Goal: Transaction & Acquisition: Purchase product/service

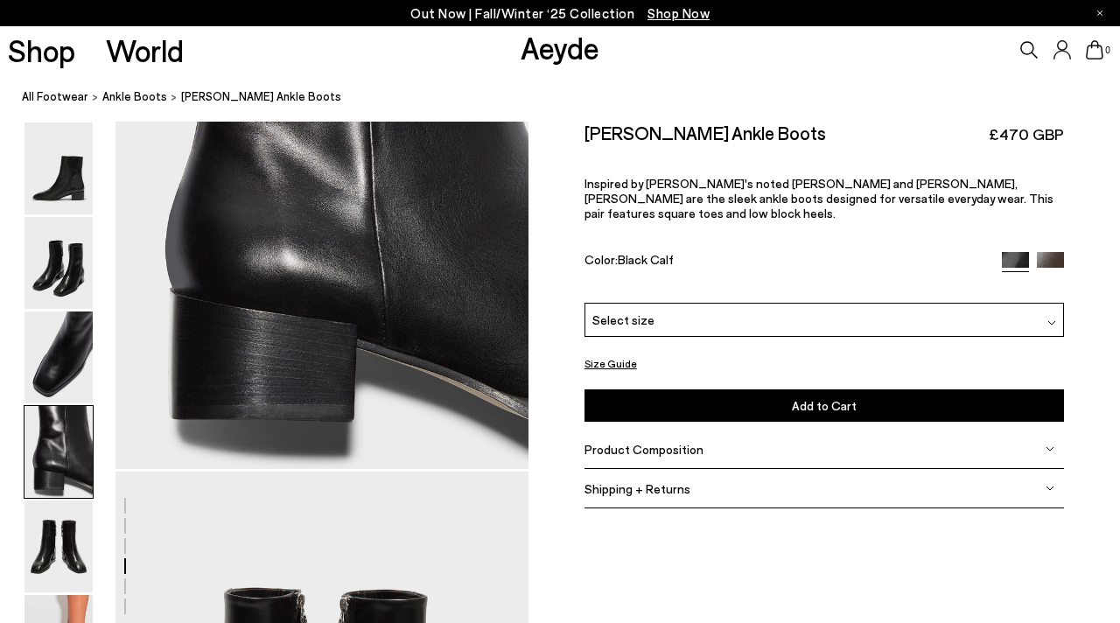
scroll to position [1859, 0]
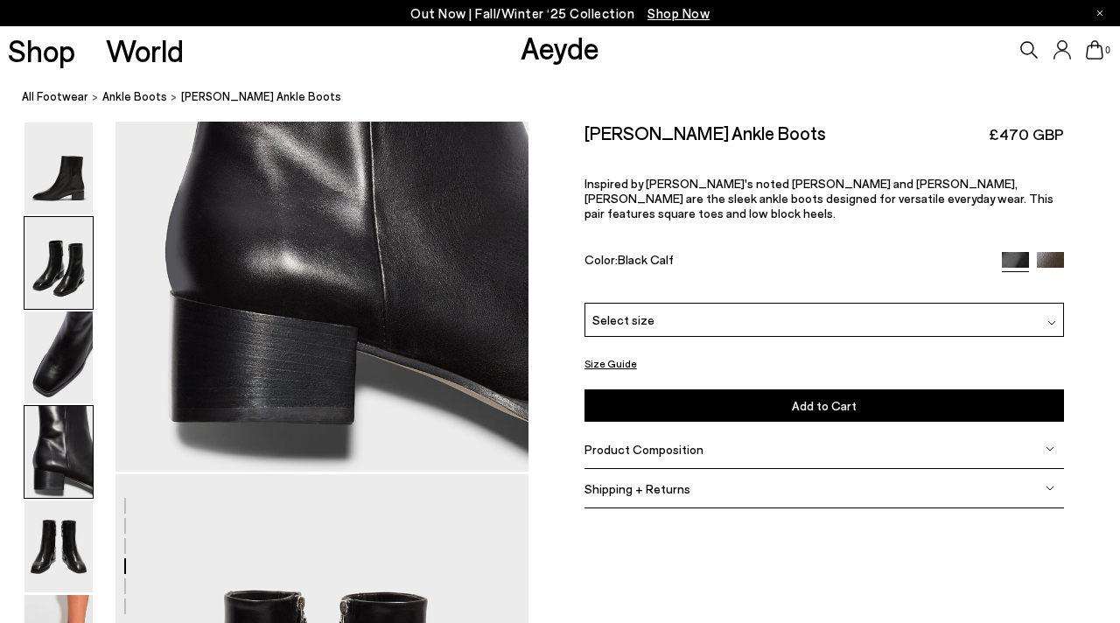
click at [52, 272] on img at bounding box center [58, 263] width 68 height 92
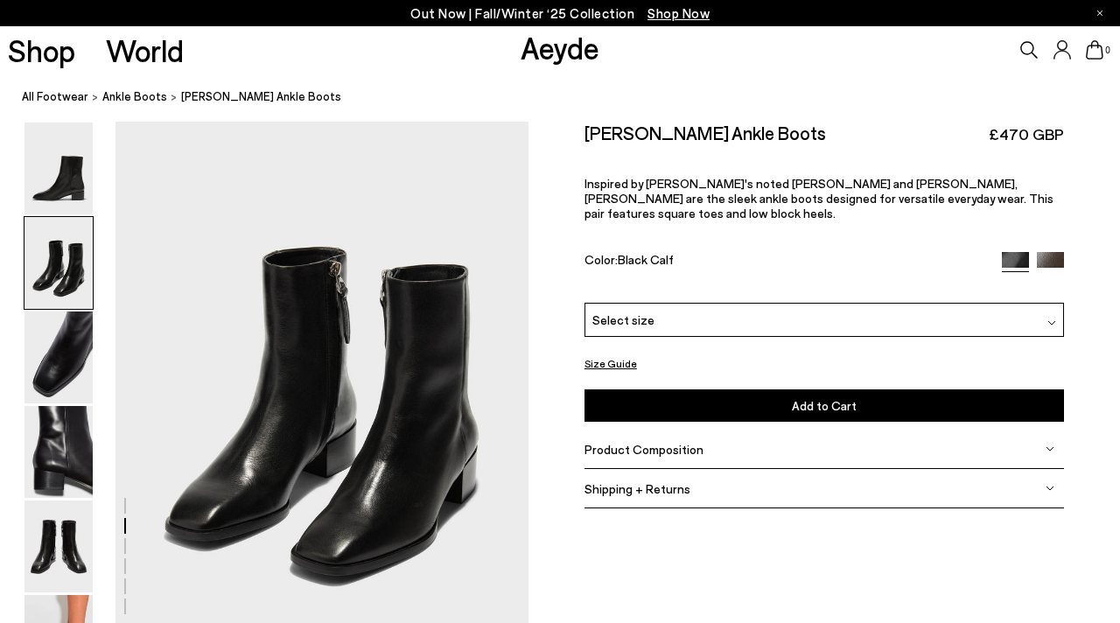
scroll to position [555, 0]
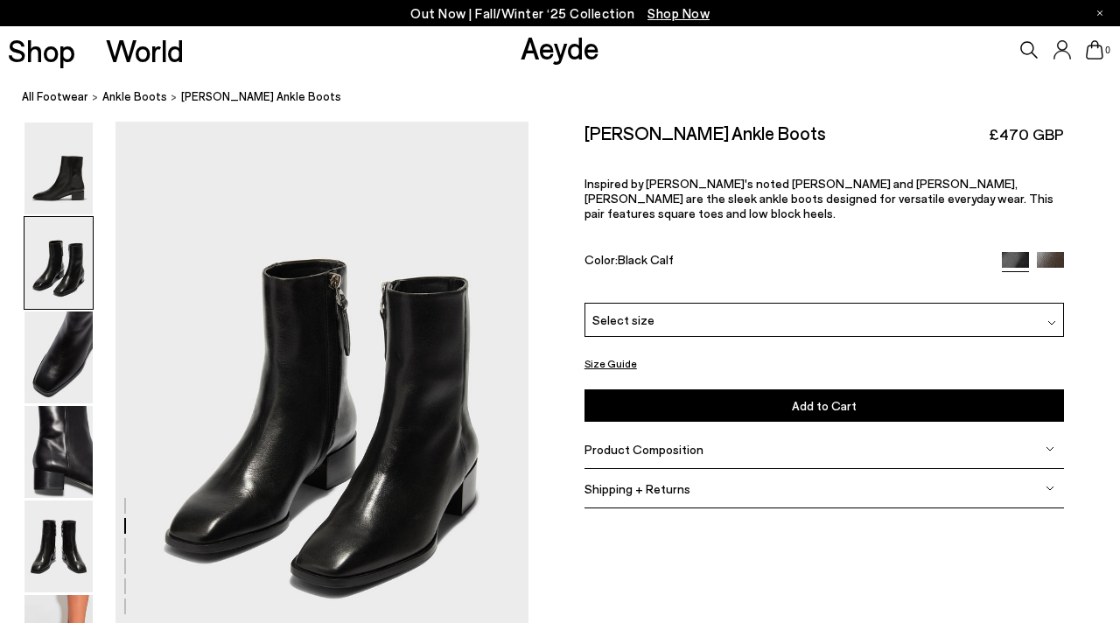
click at [1046, 252] on img at bounding box center [1050, 265] width 27 height 27
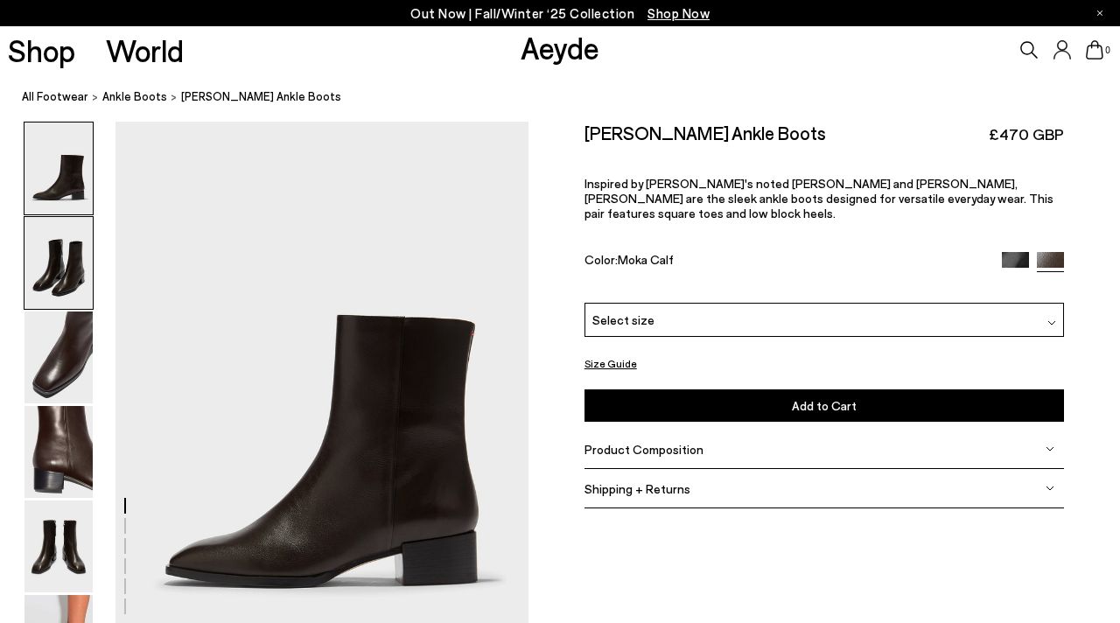
click at [69, 261] on img at bounding box center [58, 263] width 68 height 92
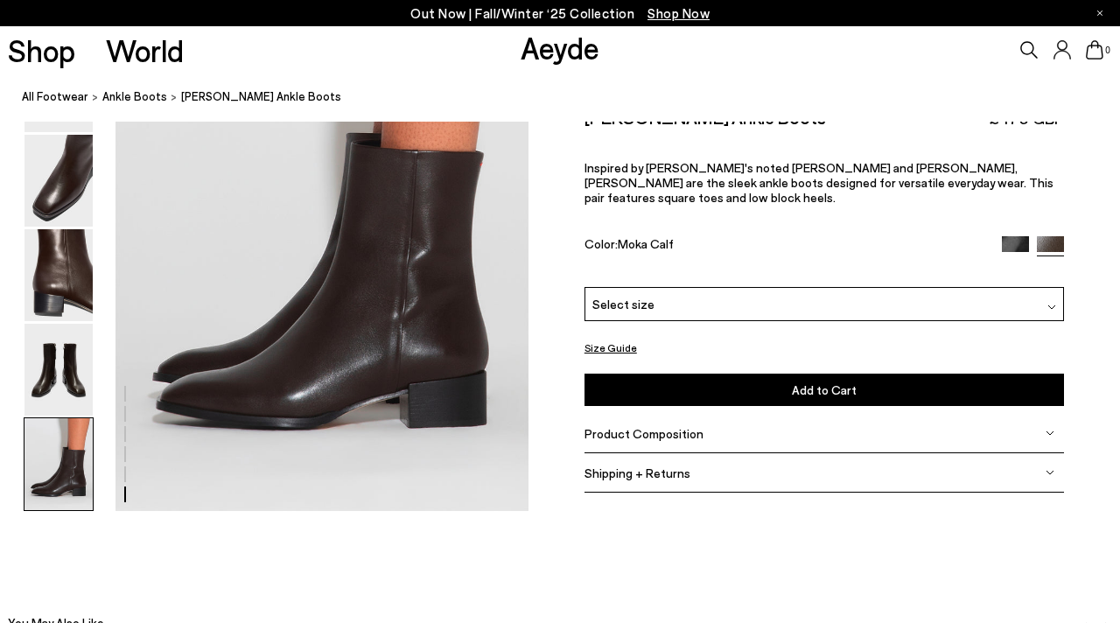
scroll to position [2923, 0]
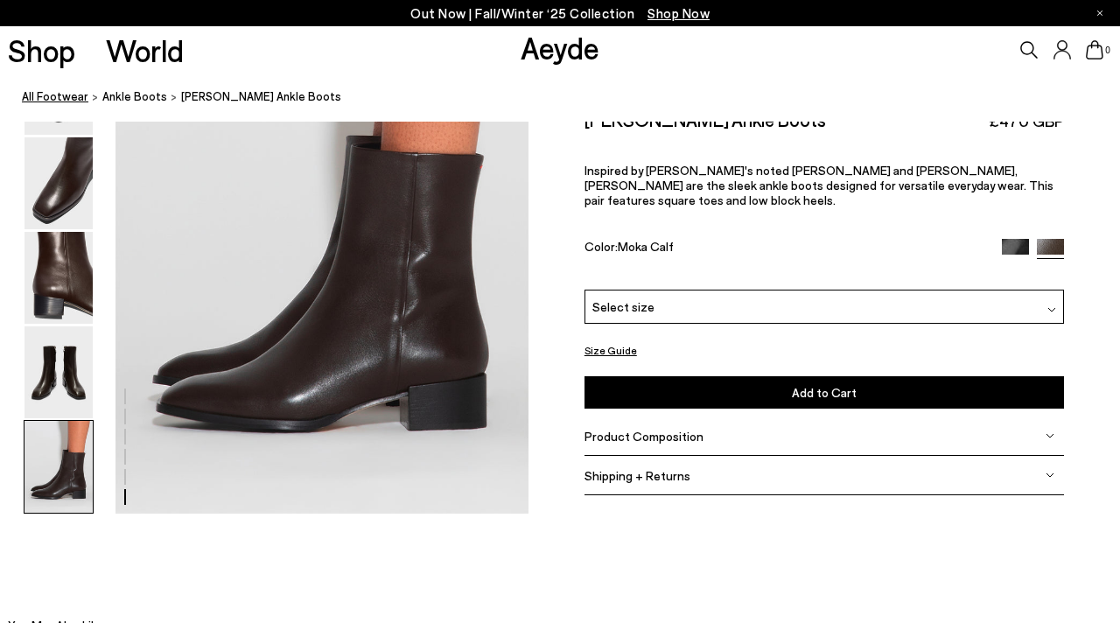
click at [71, 94] on link "All Footwear" at bounding box center [55, 96] width 66 height 18
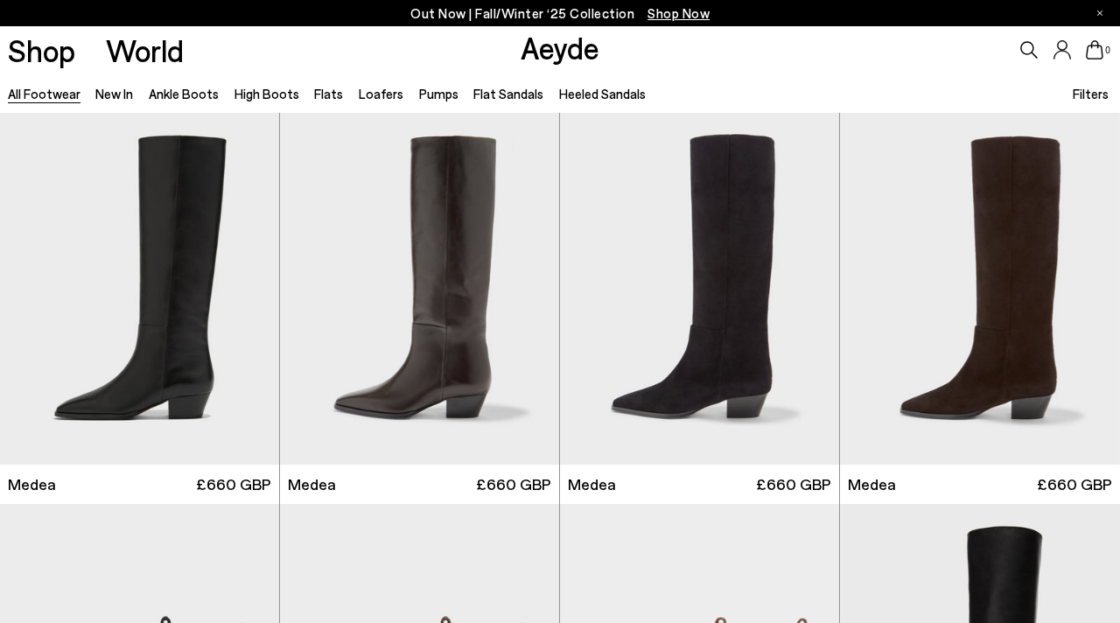
click at [1096, 97] on span "Filters" at bounding box center [1091, 94] width 36 height 16
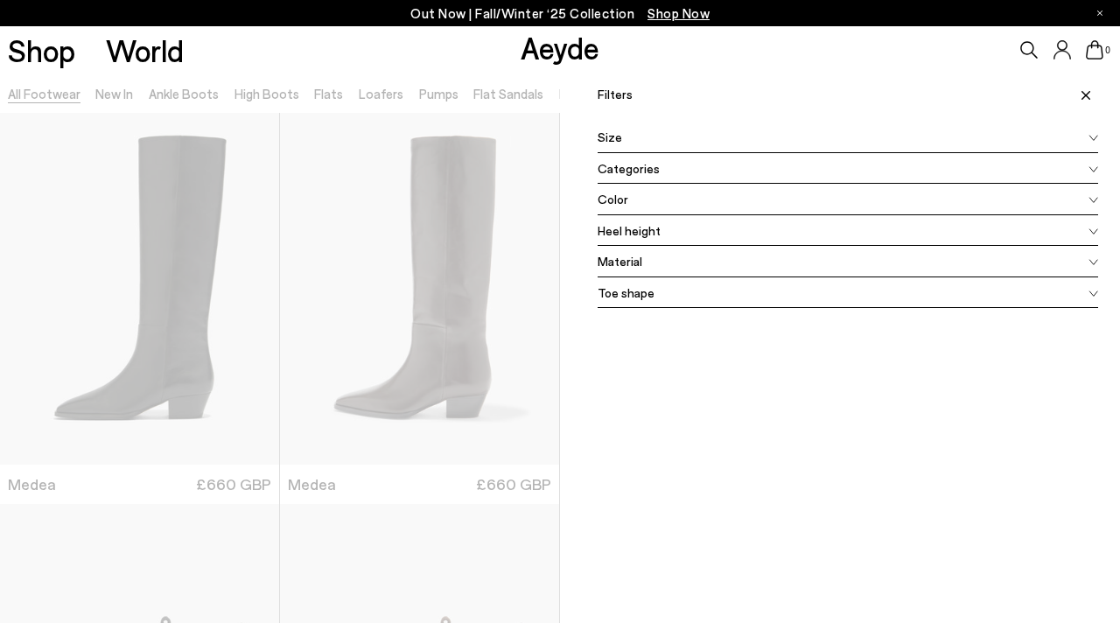
click at [635, 199] on div "Color" at bounding box center [848, 199] width 500 height 31
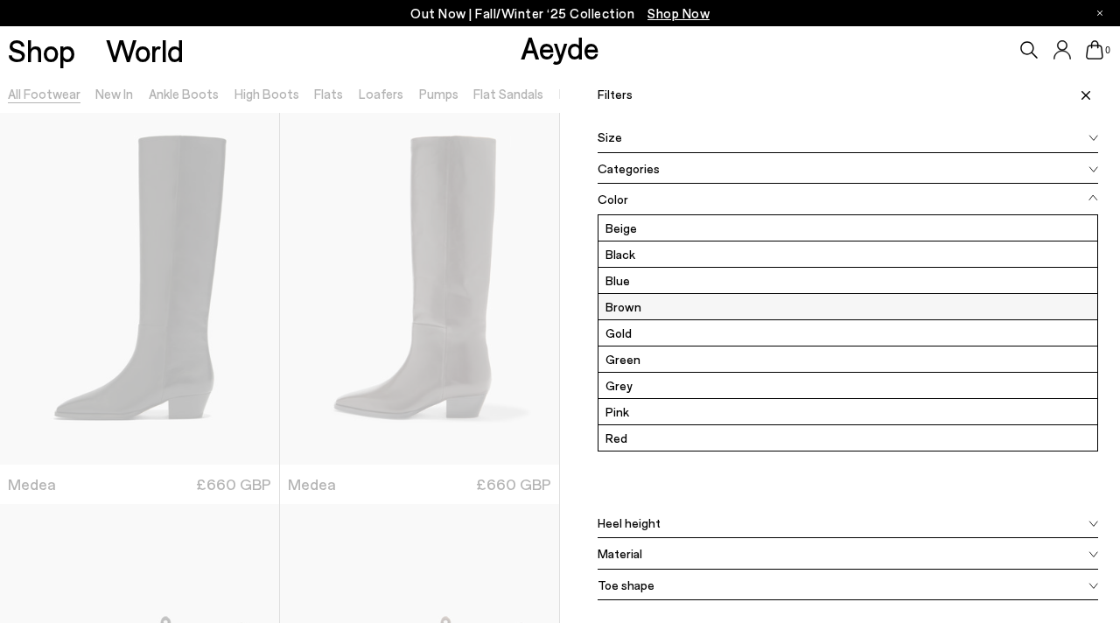
click at [635, 302] on label "Brown" at bounding box center [847, 306] width 499 height 25
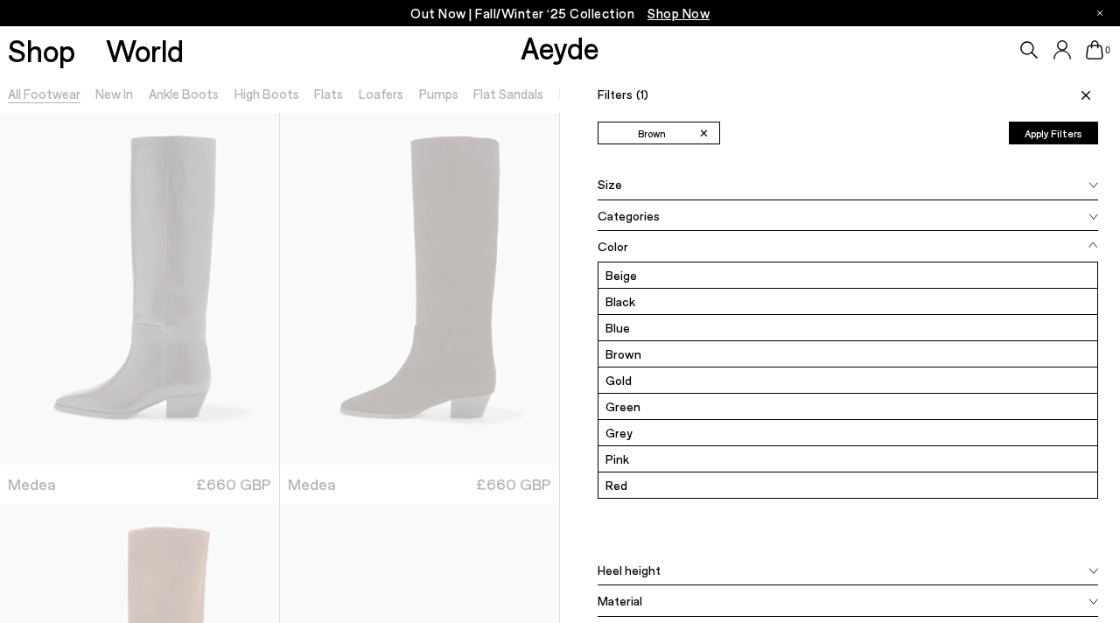
click at [1033, 143] on button "Apply Filters" at bounding box center [1053, 133] width 89 height 23
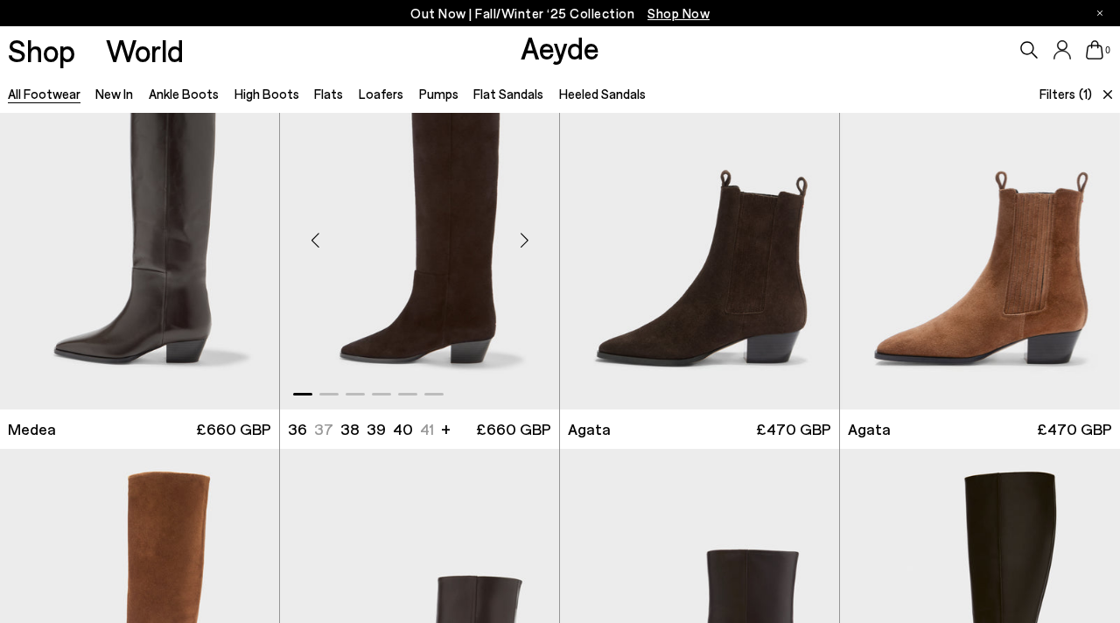
scroll to position [56, 0]
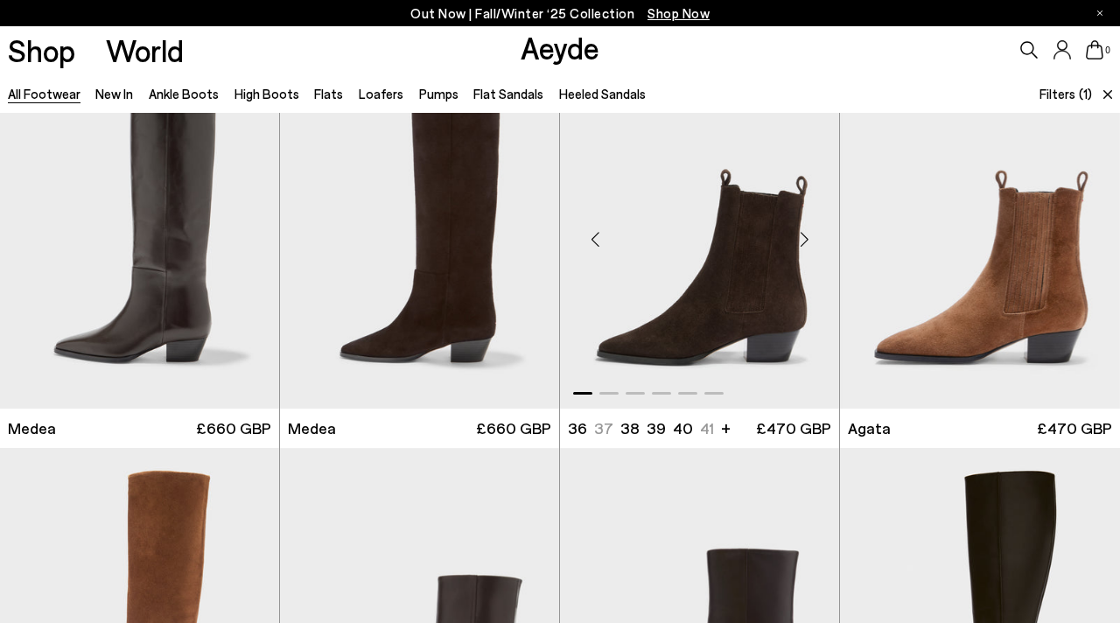
click at [807, 245] on div "Next slide" at bounding box center [804, 239] width 52 height 52
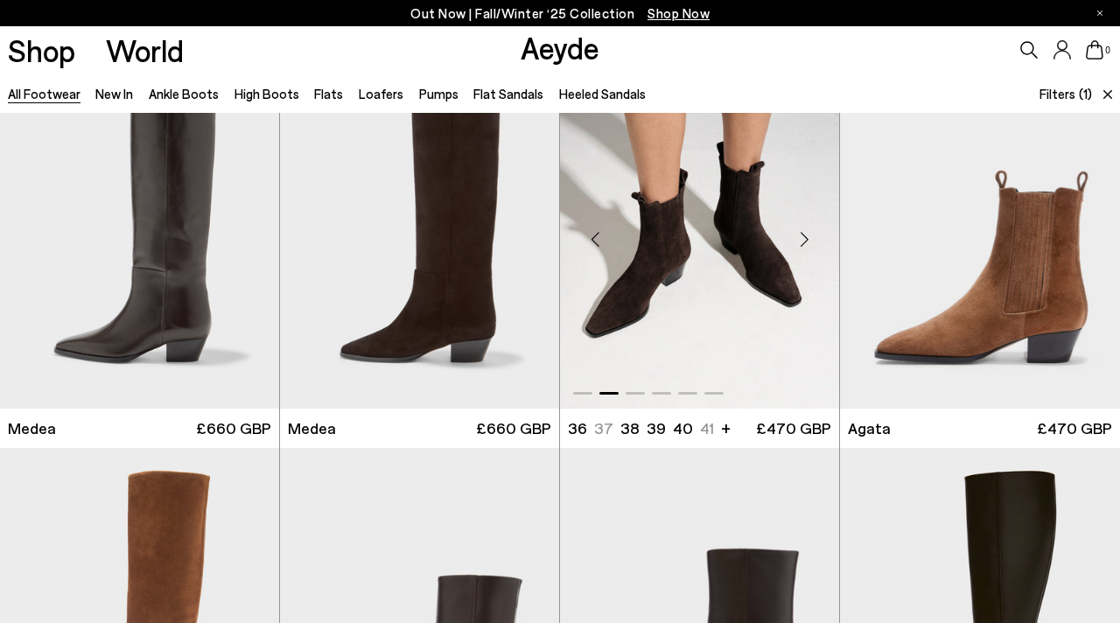
click at [807, 245] on div "Next slide" at bounding box center [804, 239] width 52 height 52
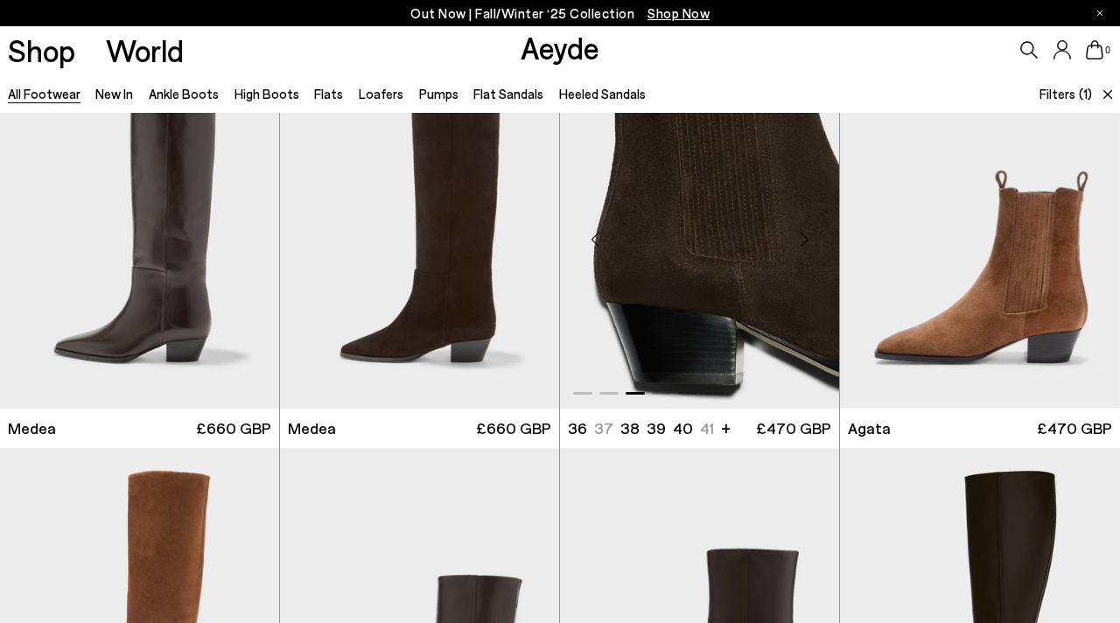
click at [807, 245] on div "Next slide" at bounding box center [804, 239] width 52 height 52
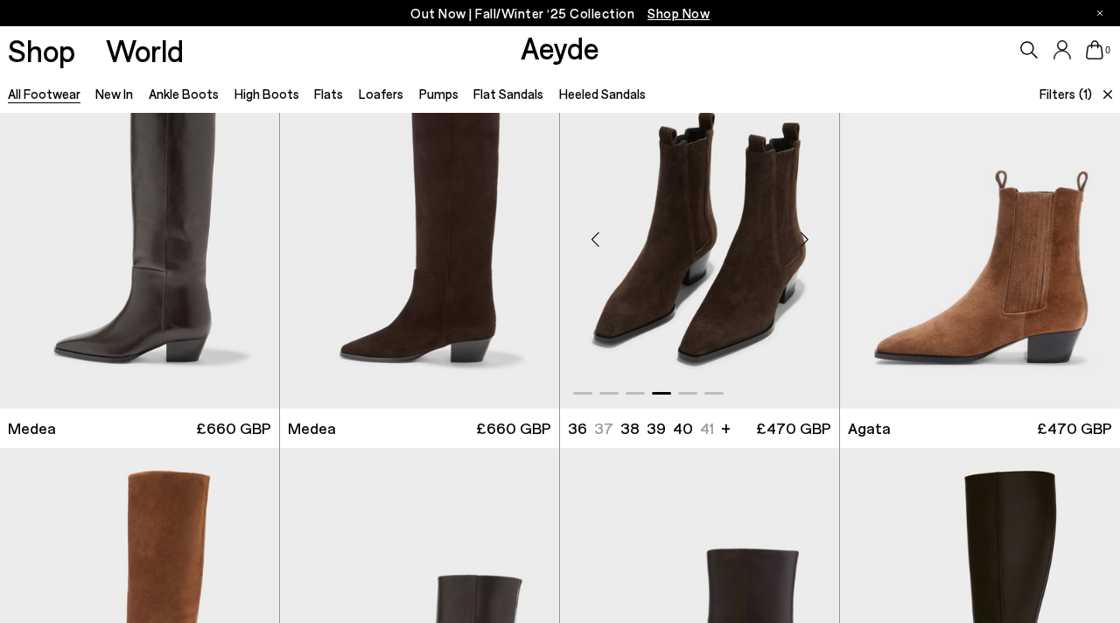
click at [807, 245] on div "Next slide" at bounding box center [804, 239] width 52 height 52
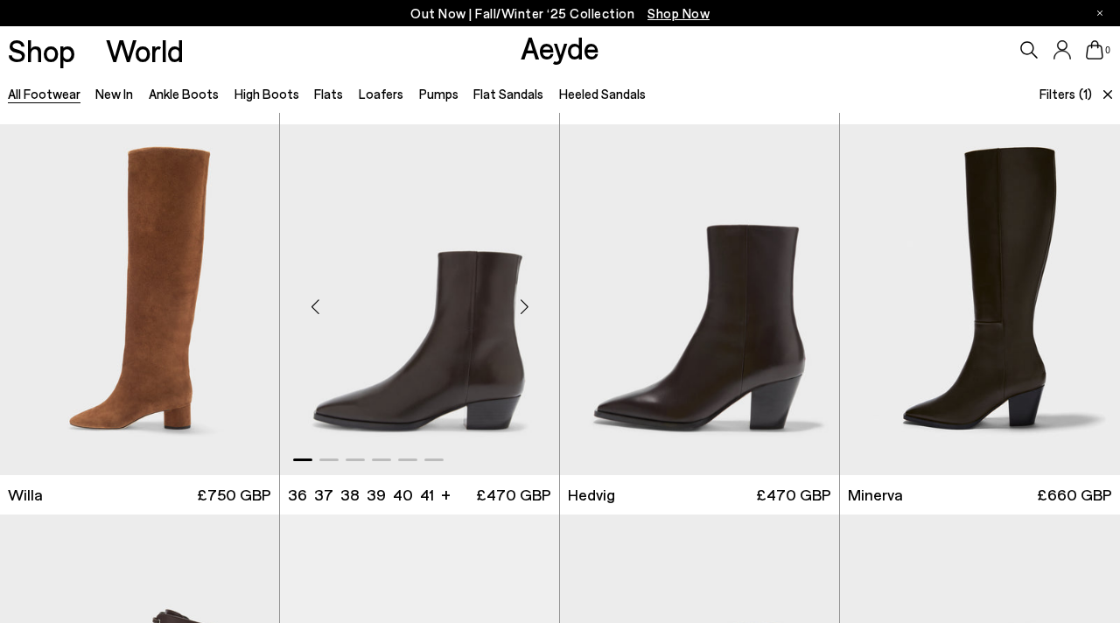
scroll to position [381, 0]
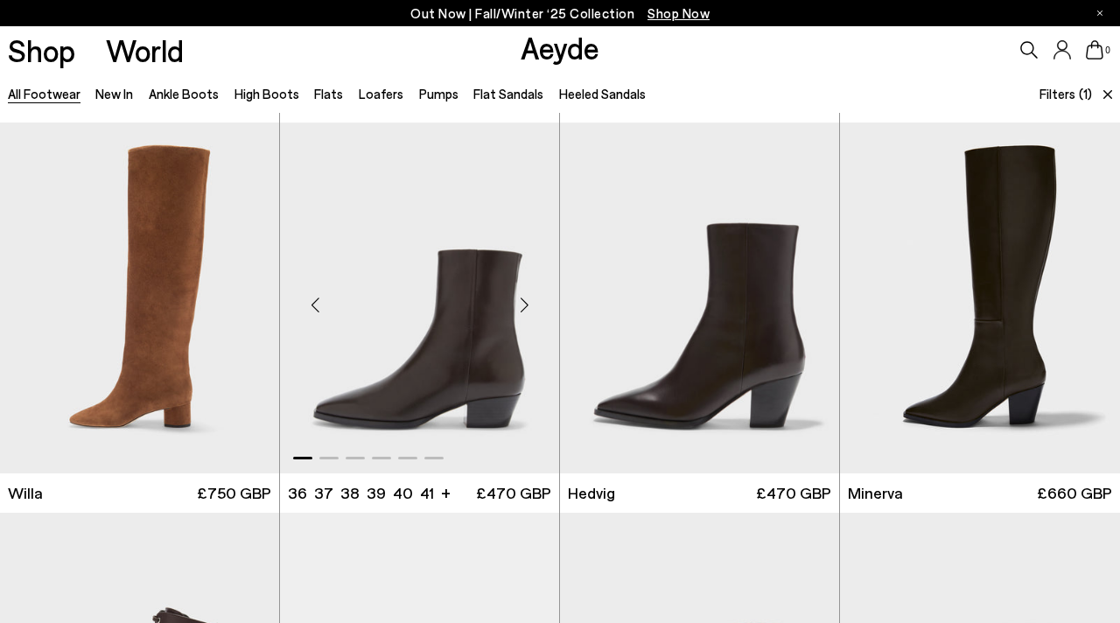
click at [526, 304] on div "Next slide" at bounding box center [524, 304] width 52 height 52
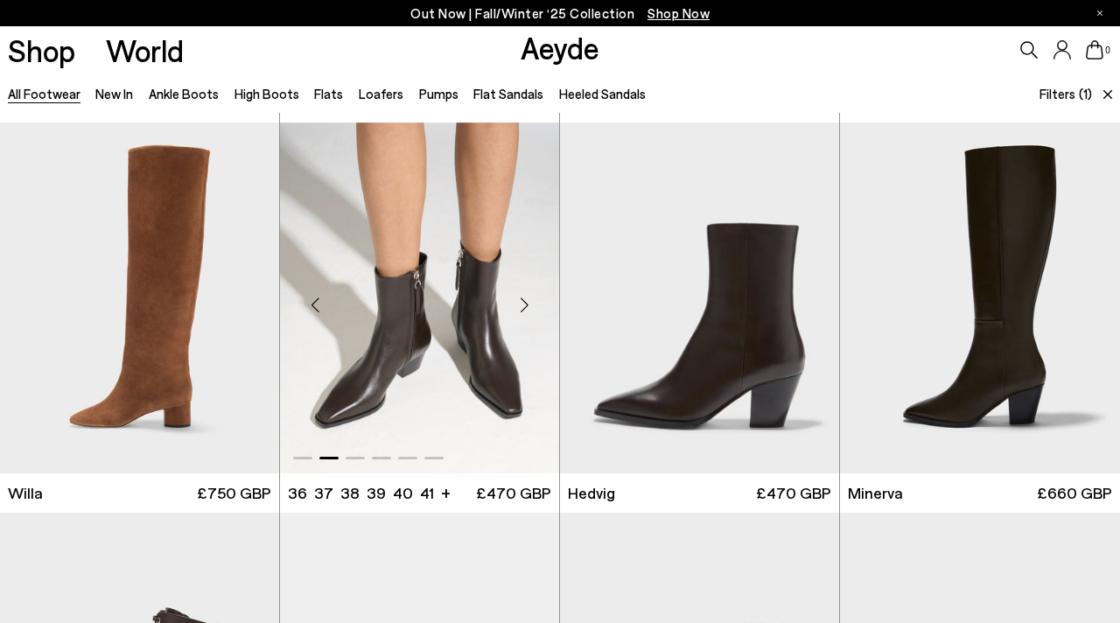
click at [526, 304] on div "Next slide" at bounding box center [524, 304] width 52 height 52
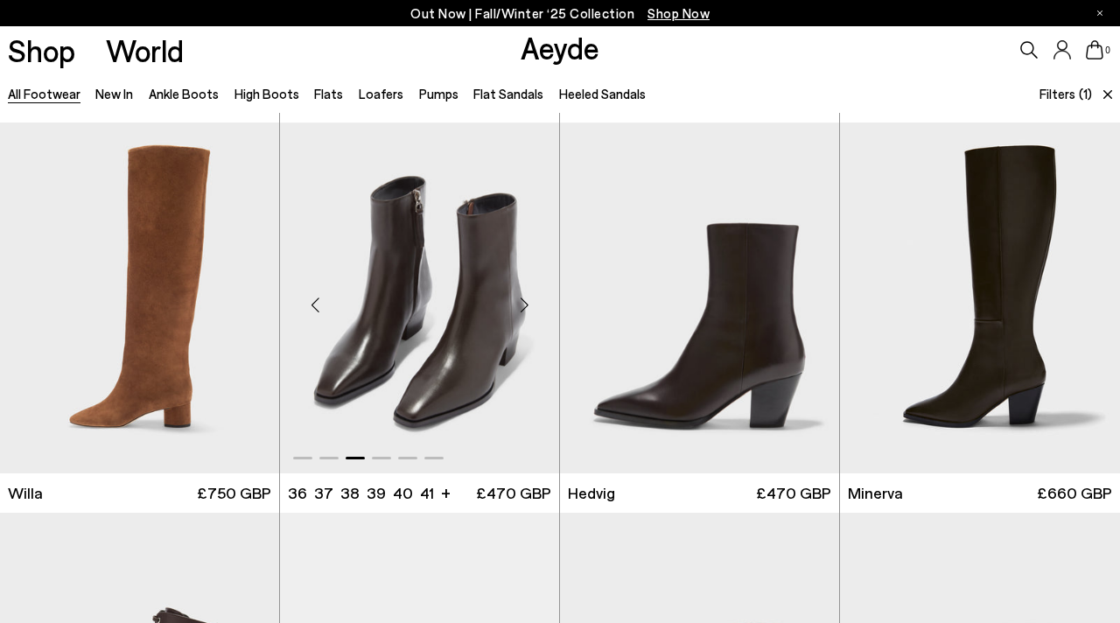
click at [526, 304] on div "Next slide" at bounding box center [524, 304] width 52 height 52
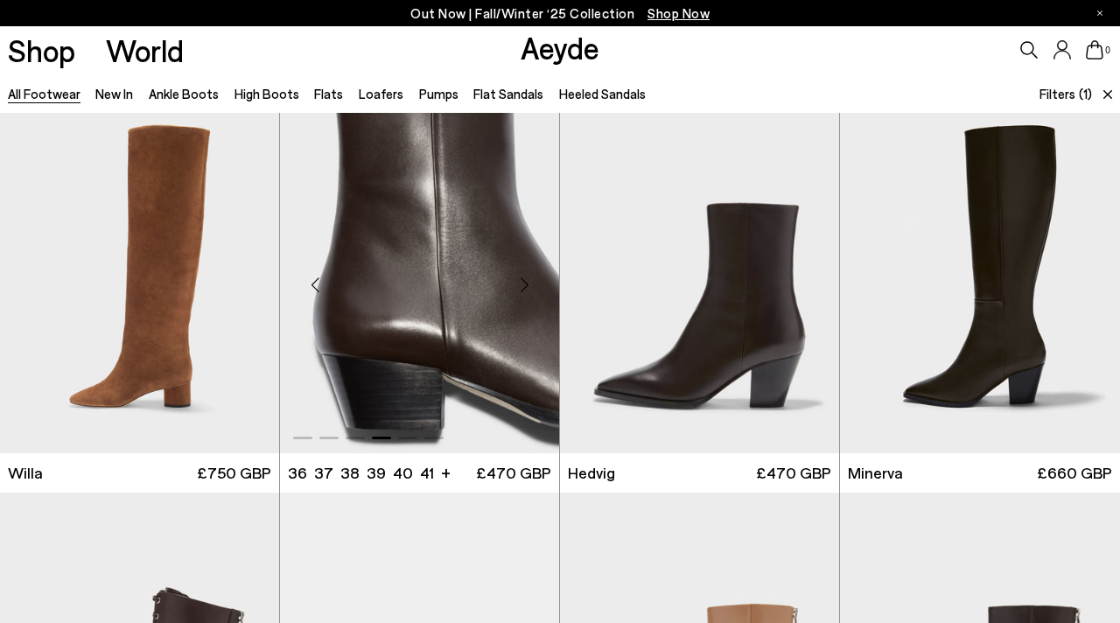
scroll to position [416, 0]
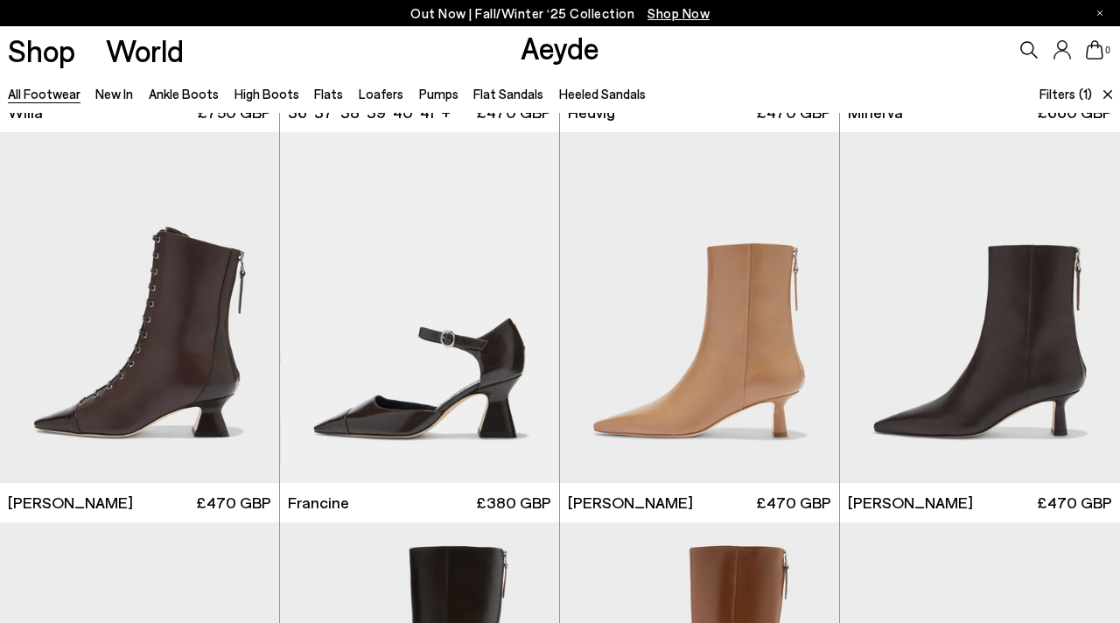
scroll to position [765, 0]
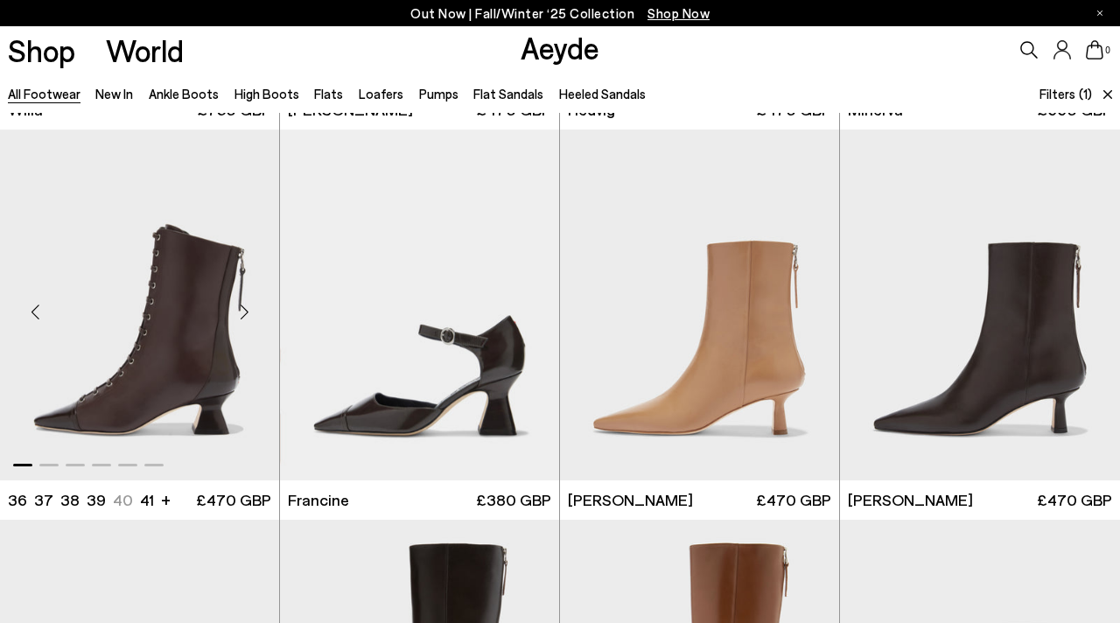
click at [245, 310] on div "Next slide" at bounding box center [244, 311] width 52 height 52
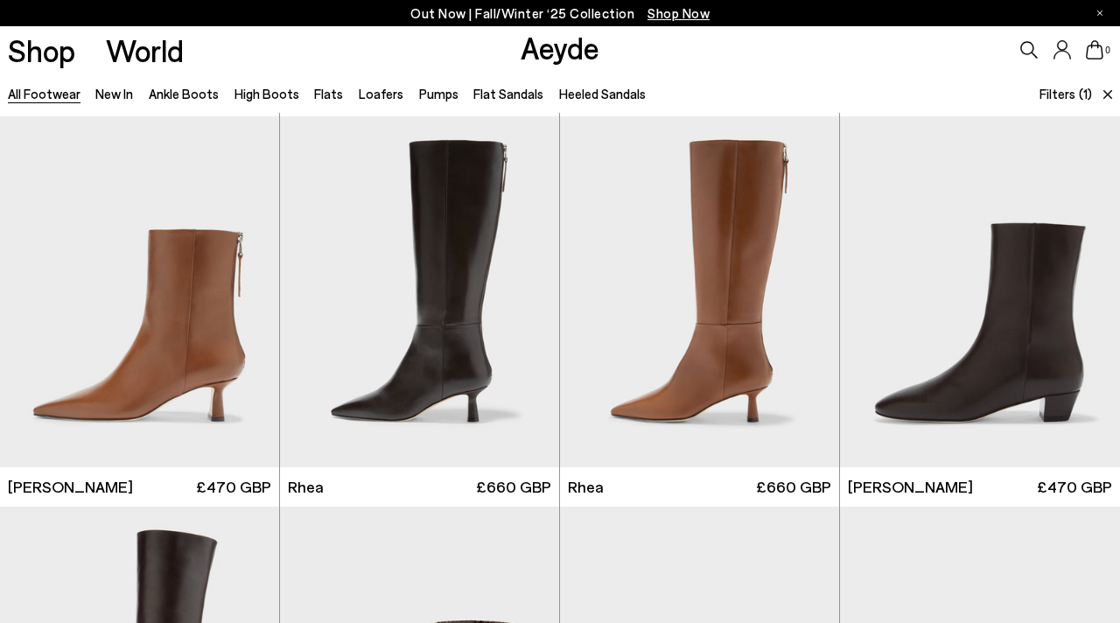
scroll to position [1162, 0]
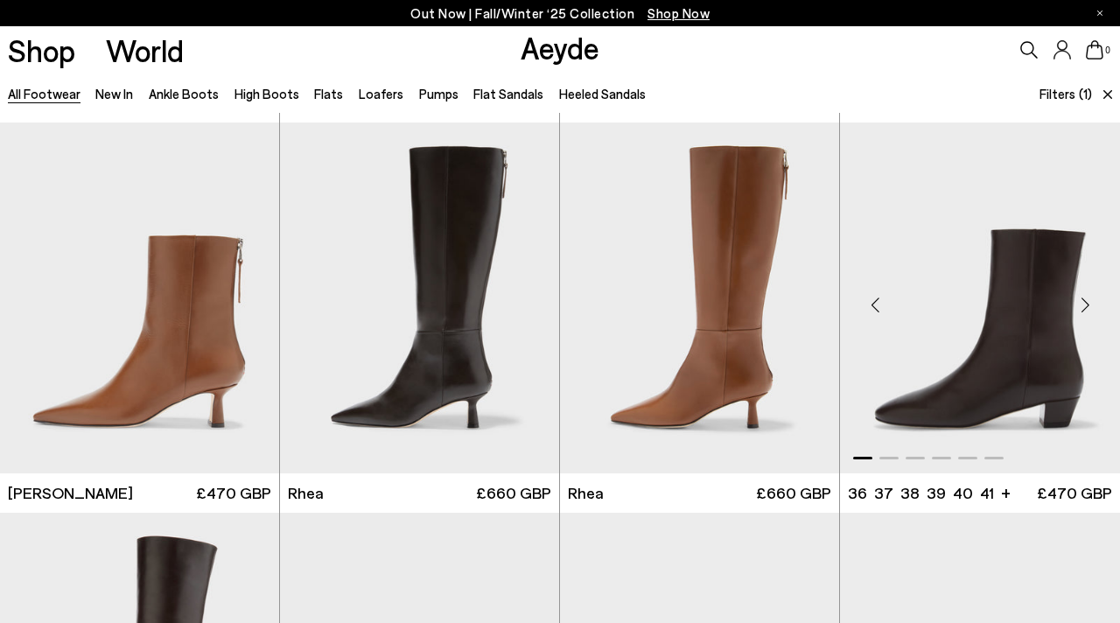
click at [1088, 304] on div "Next slide" at bounding box center [1085, 305] width 52 height 52
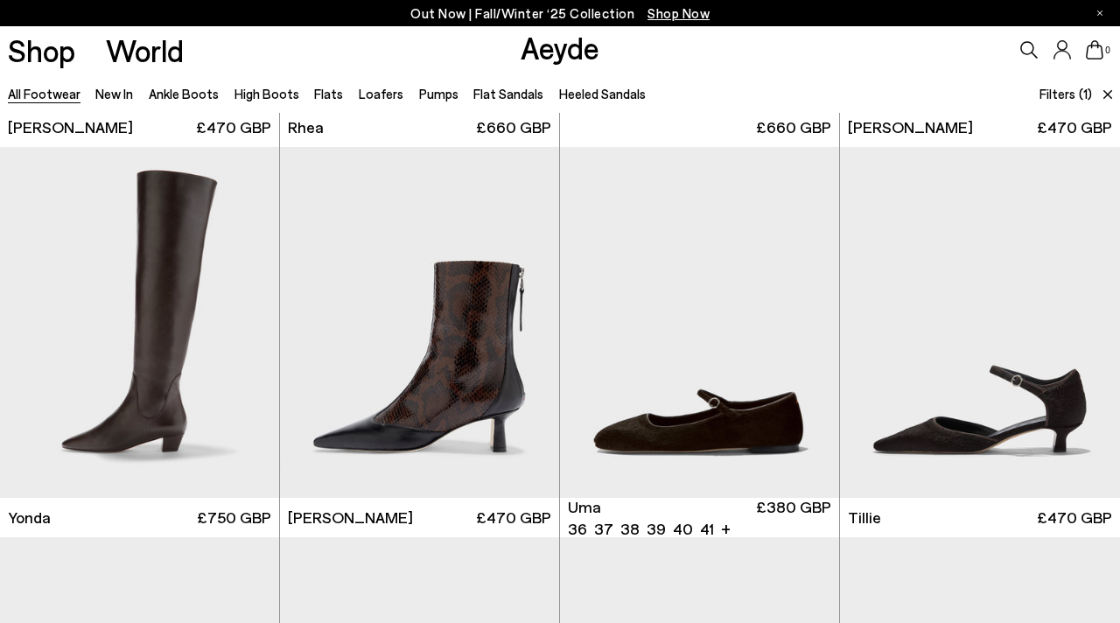
scroll to position [1573, 0]
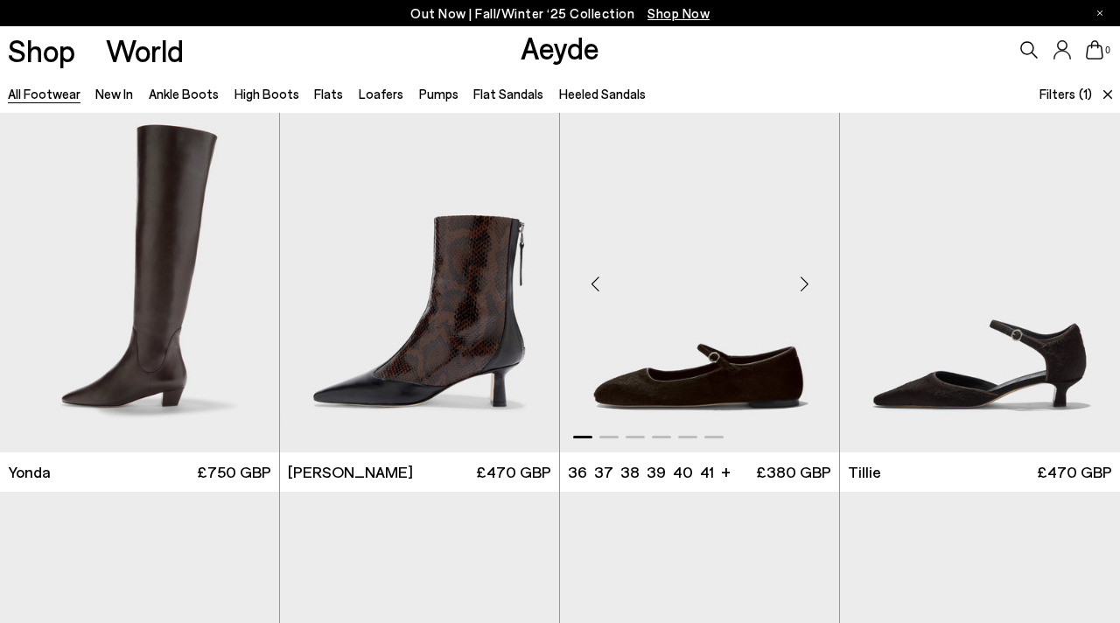
click at [804, 288] on div "Next slide" at bounding box center [804, 284] width 52 height 52
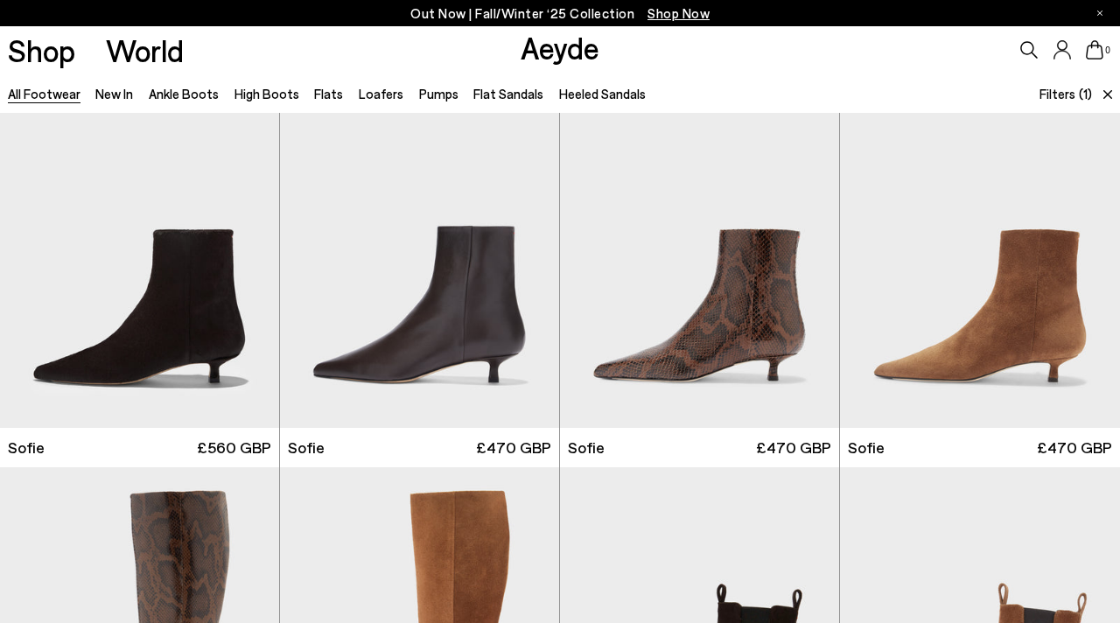
scroll to position [1991, 0]
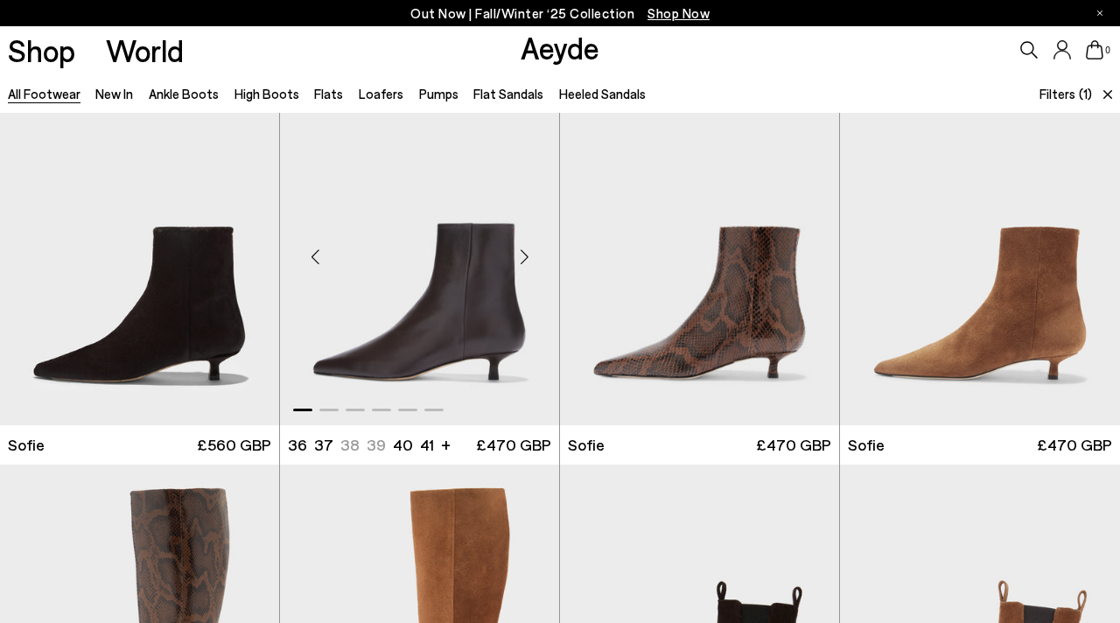
click at [524, 255] on div "Next slide" at bounding box center [524, 256] width 52 height 52
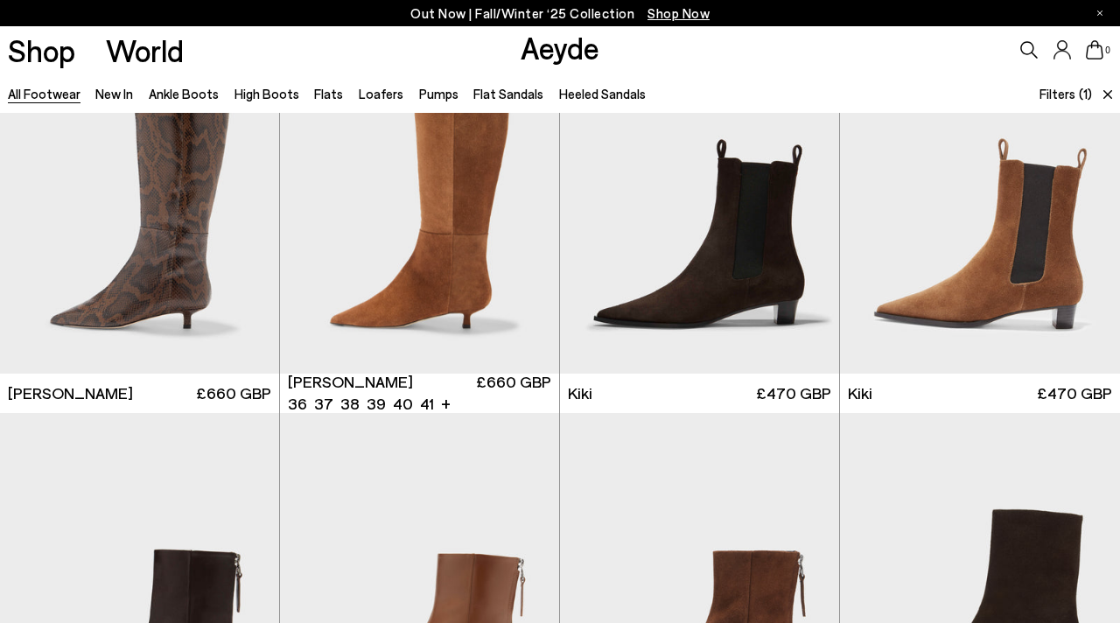
scroll to position [2436, 0]
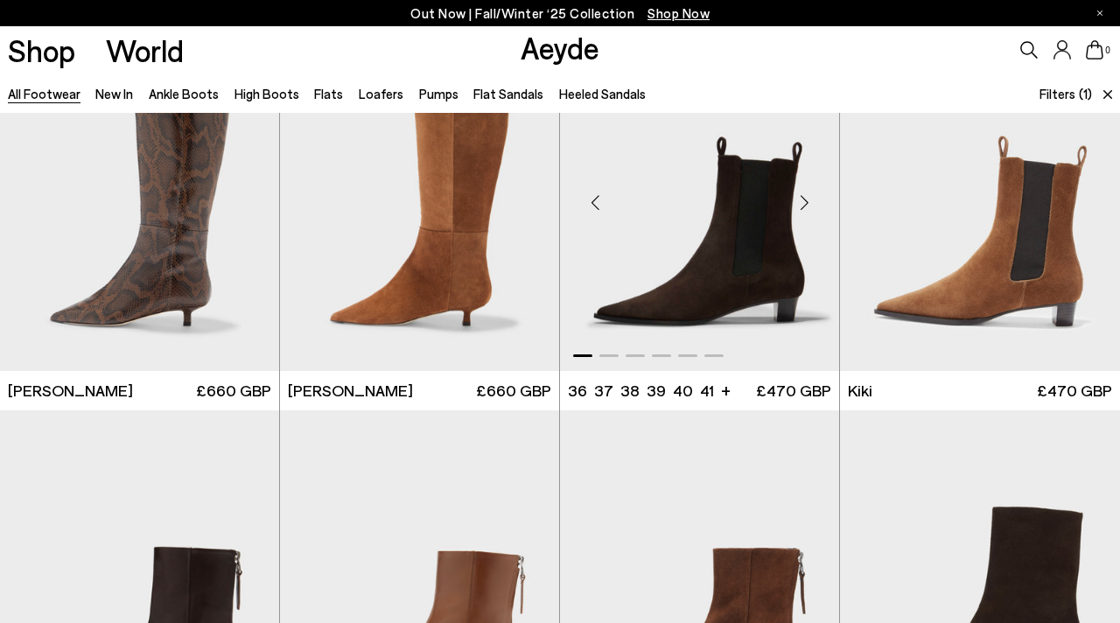
click at [807, 202] on div "Next slide" at bounding box center [804, 202] width 52 height 52
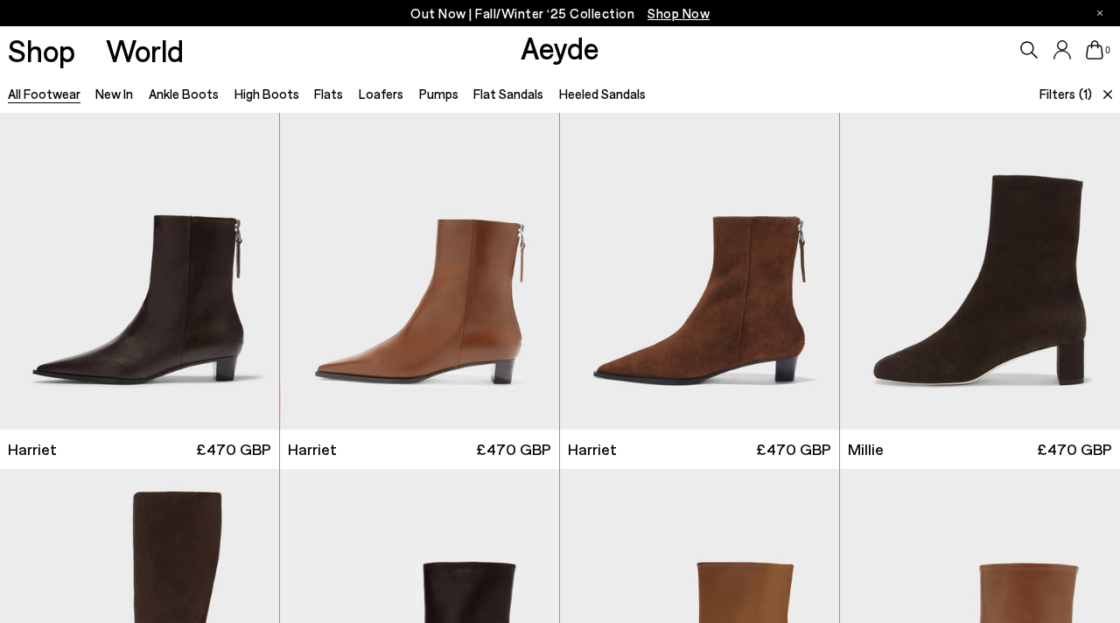
scroll to position [2774, 0]
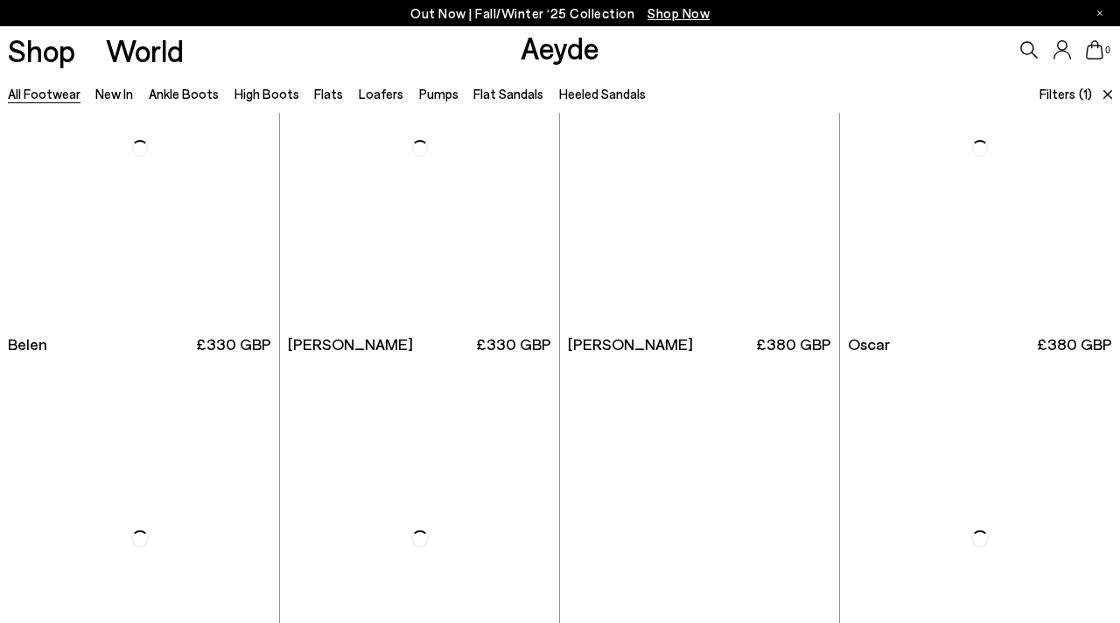
scroll to position [5217, 0]
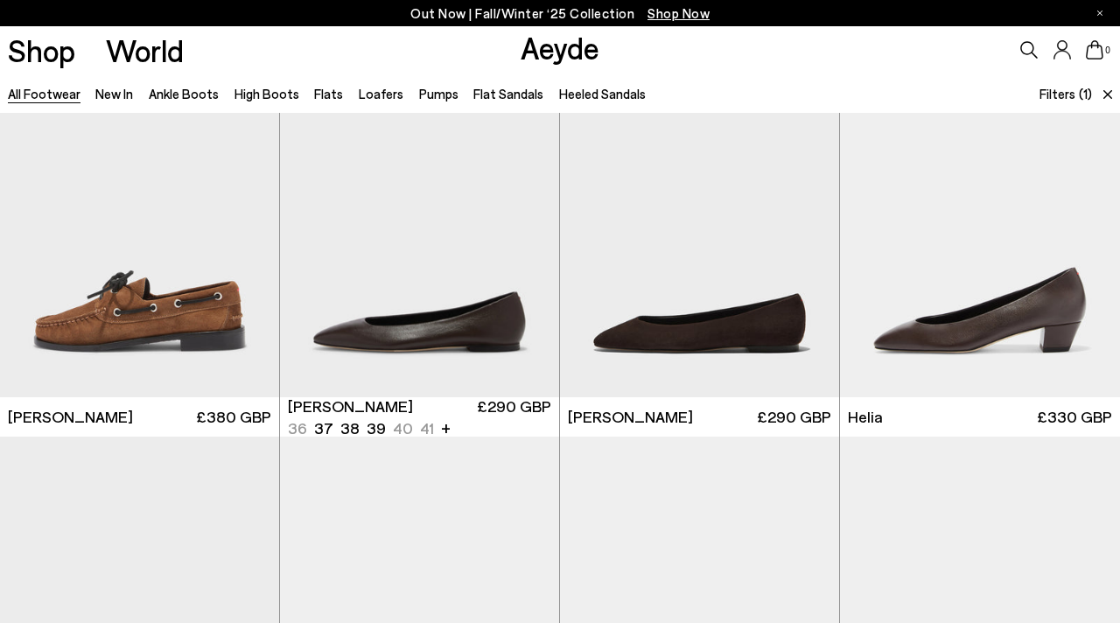
scroll to position [5949, 0]
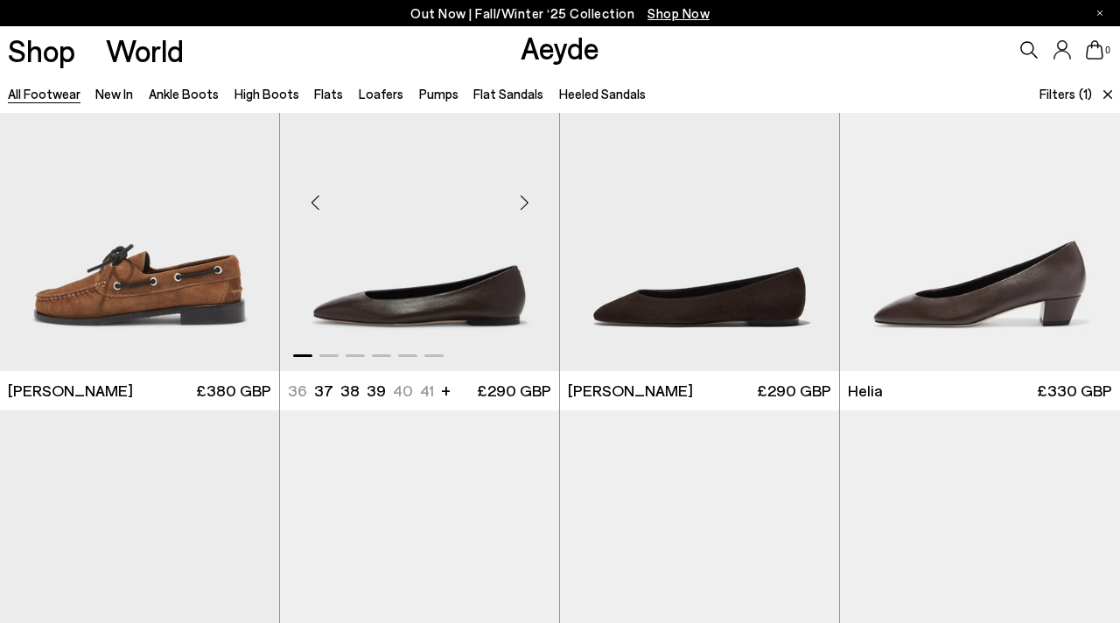
click at [528, 204] on div "Next slide" at bounding box center [524, 202] width 52 height 52
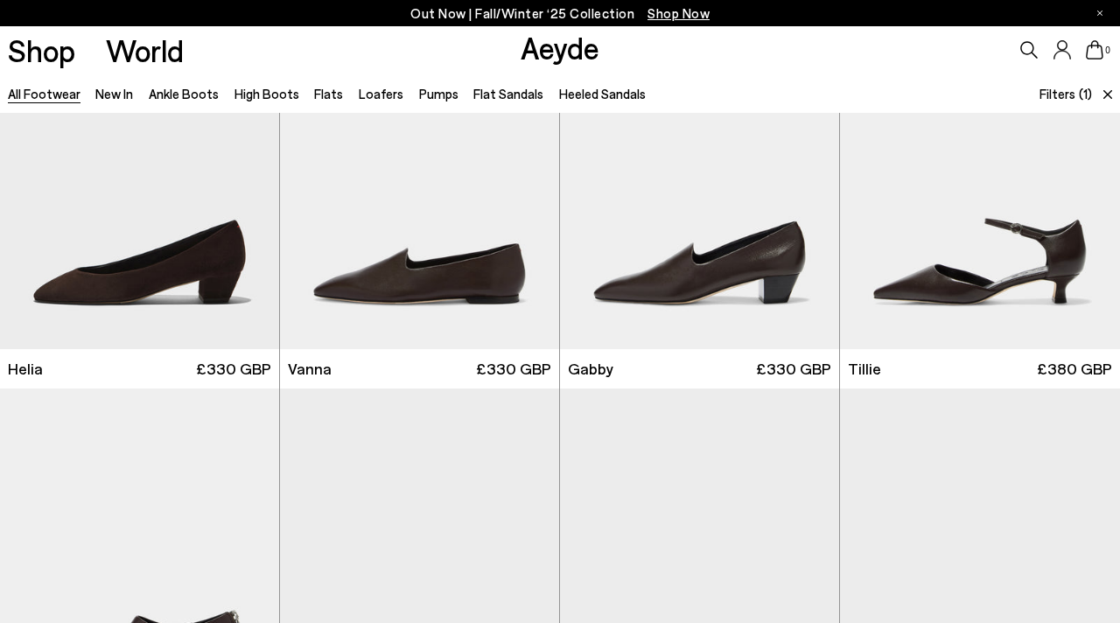
scroll to position [6368, 0]
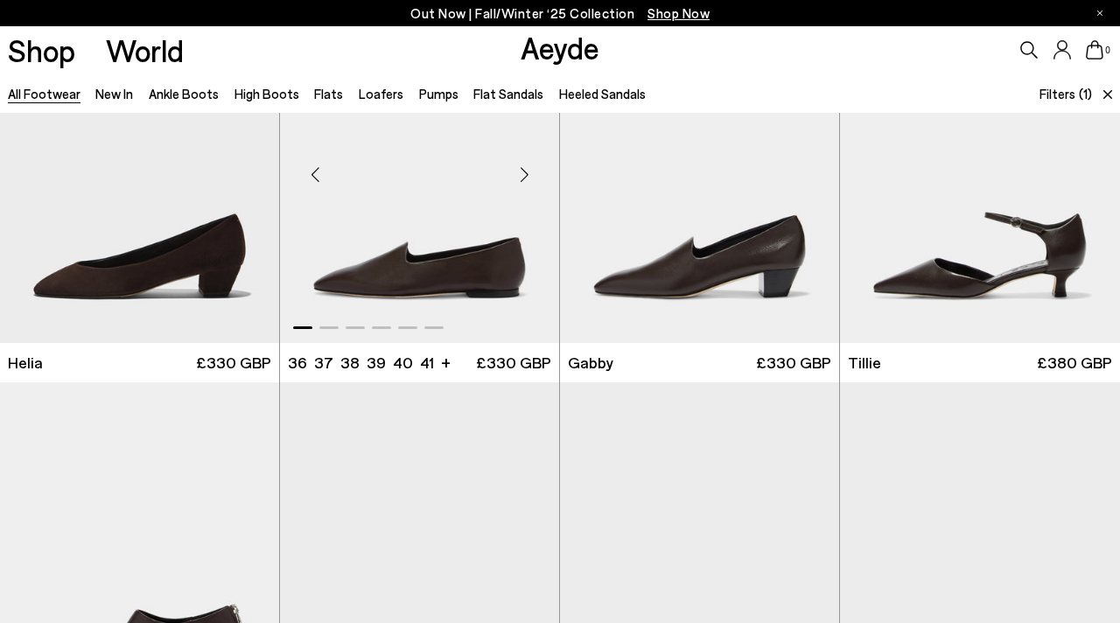
click at [524, 173] on div "Next slide" at bounding box center [524, 175] width 52 height 52
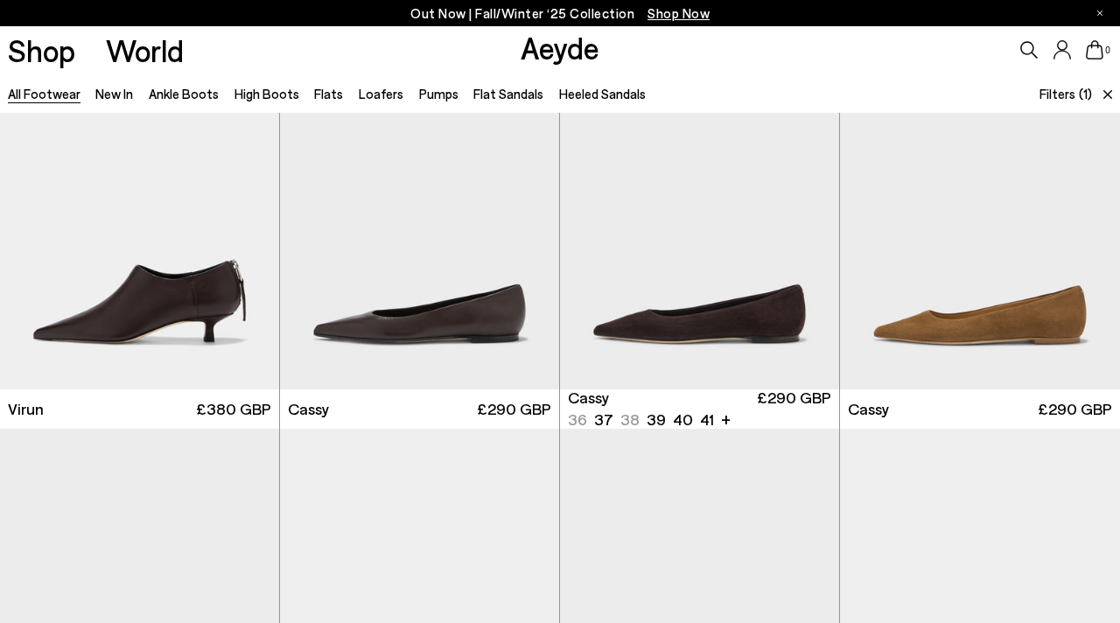
scroll to position [6714, 0]
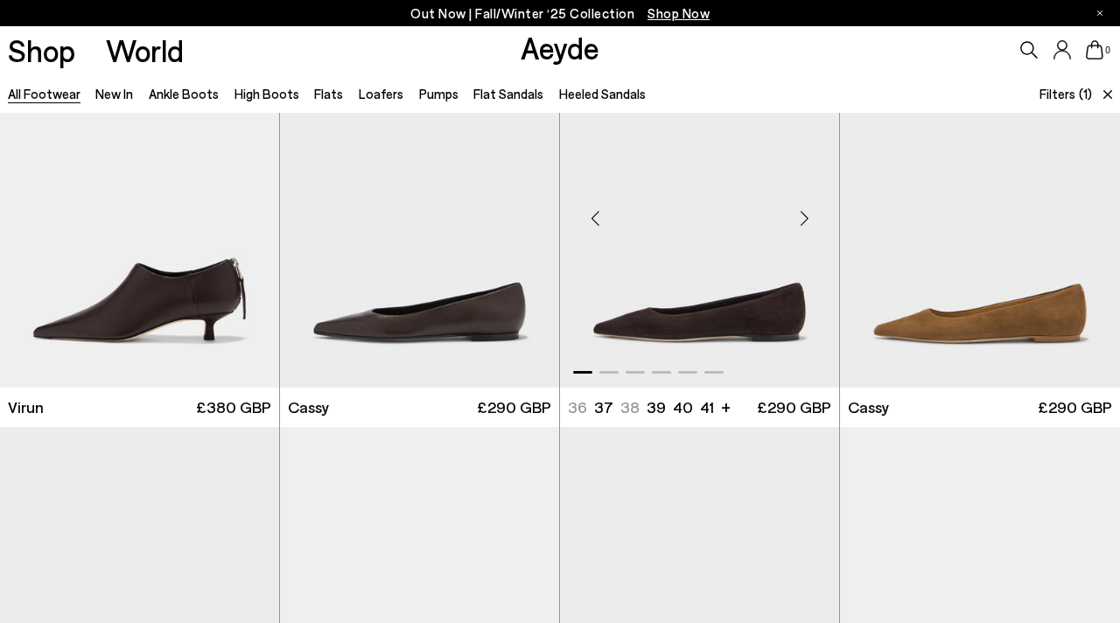
click at [805, 220] on div "Next slide" at bounding box center [804, 218] width 52 height 52
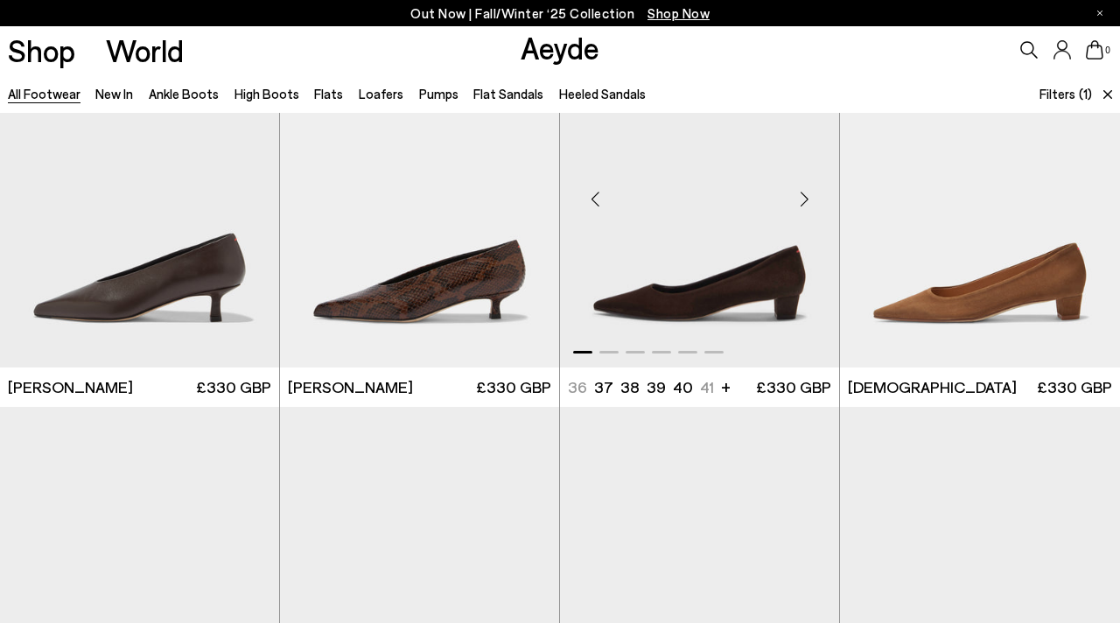
scroll to position [7136, 0]
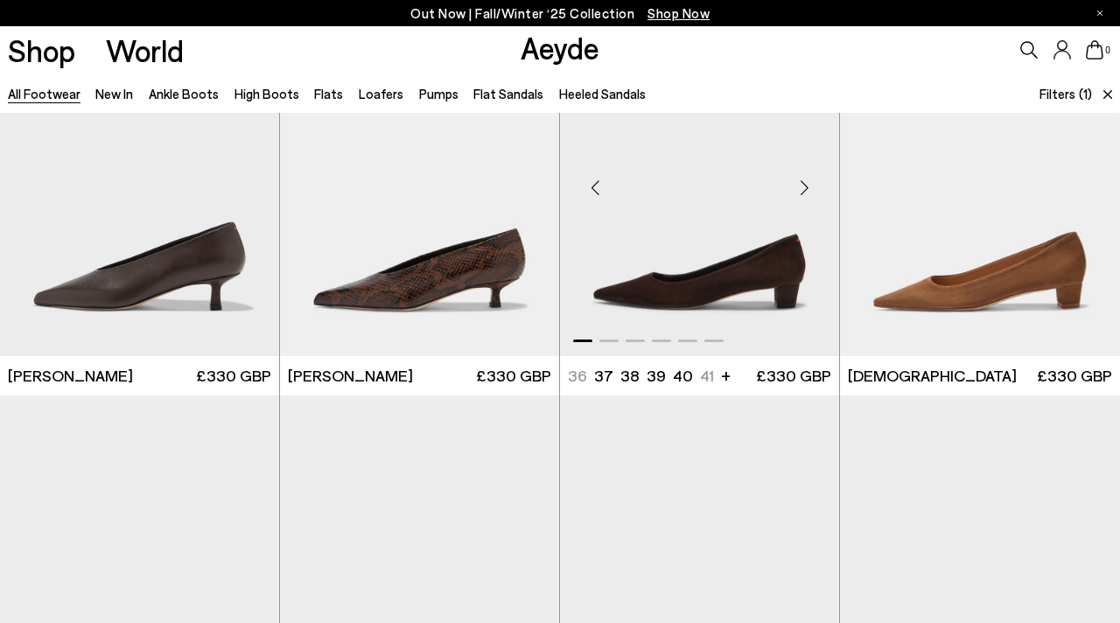
click at [805, 189] on div "Next slide" at bounding box center [804, 187] width 52 height 52
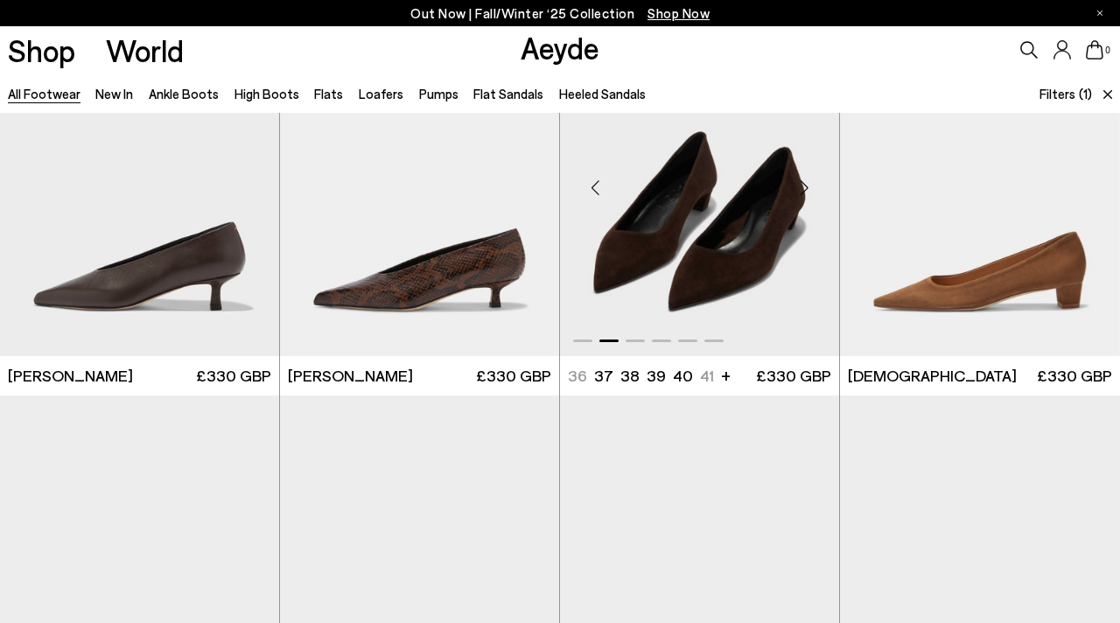
click at [805, 189] on div "Next slide" at bounding box center [804, 187] width 52 height 52
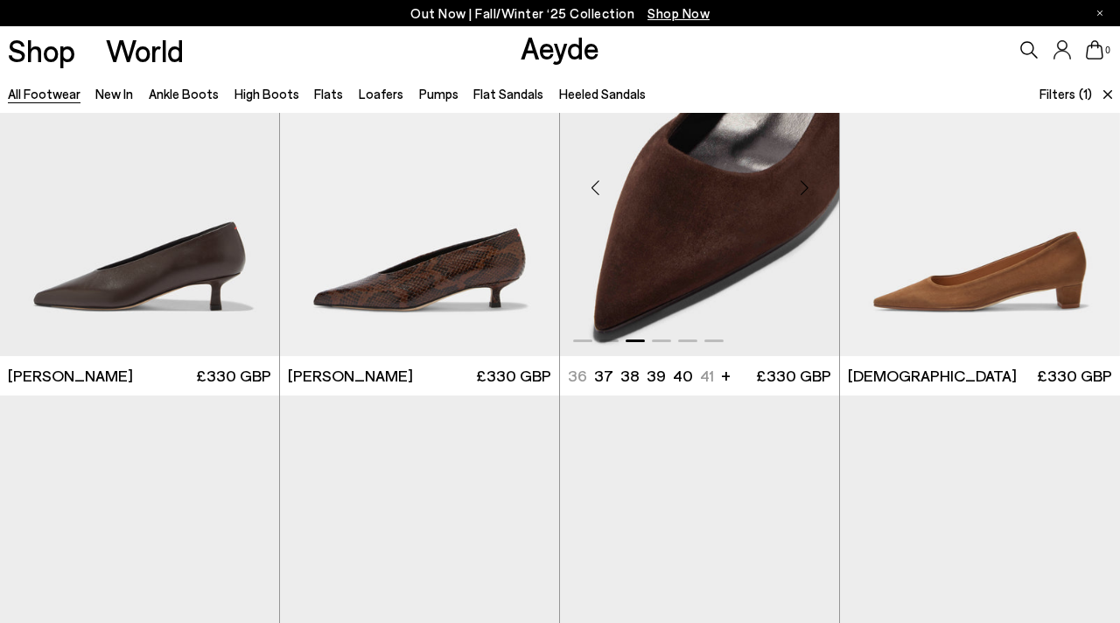
click at [805, 189] on div "Next slide" at bounding box center [804, 187] width 52 height 52
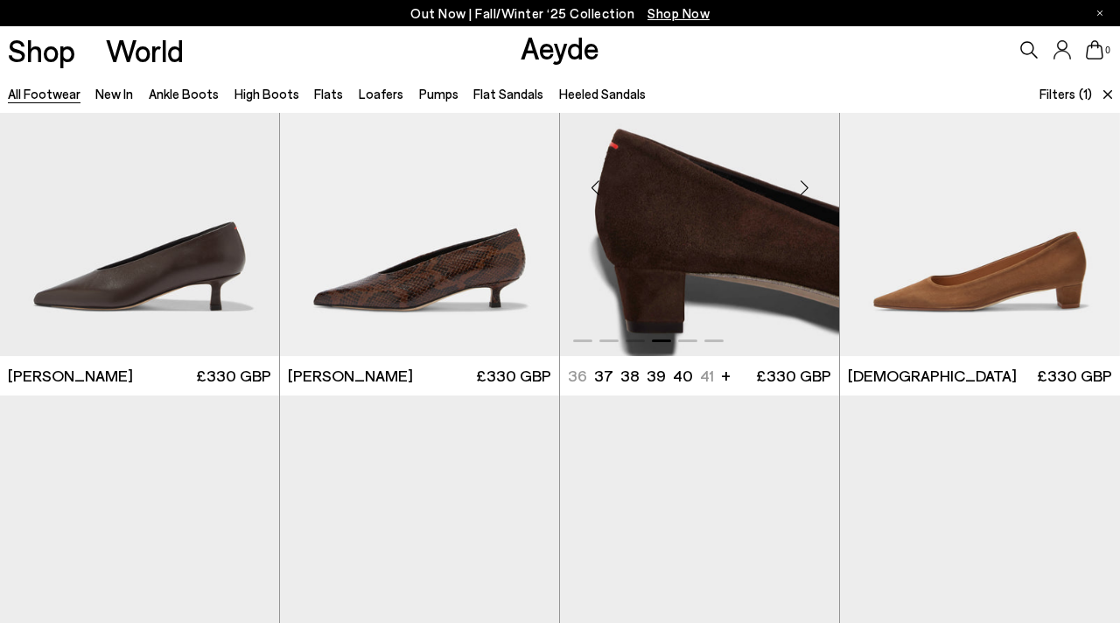
click at [805, 189] on div "Next slide" at bounding box center [804, 187] width 52 height 52
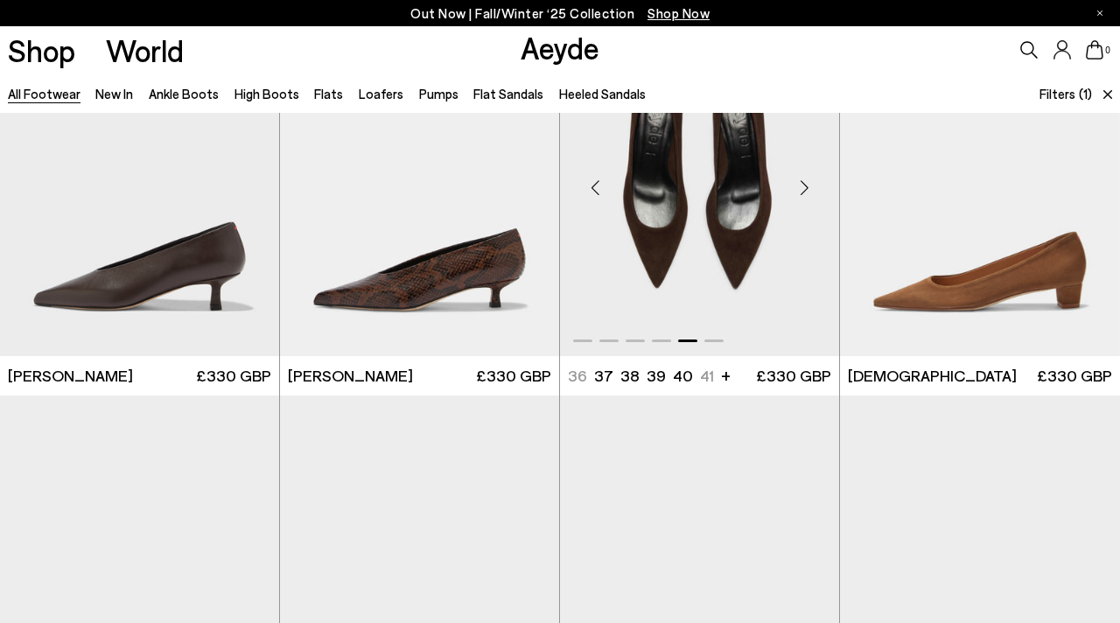
click at [805, 189] on div "Next slide" at bounding box center [804, 187] width 52 height 52
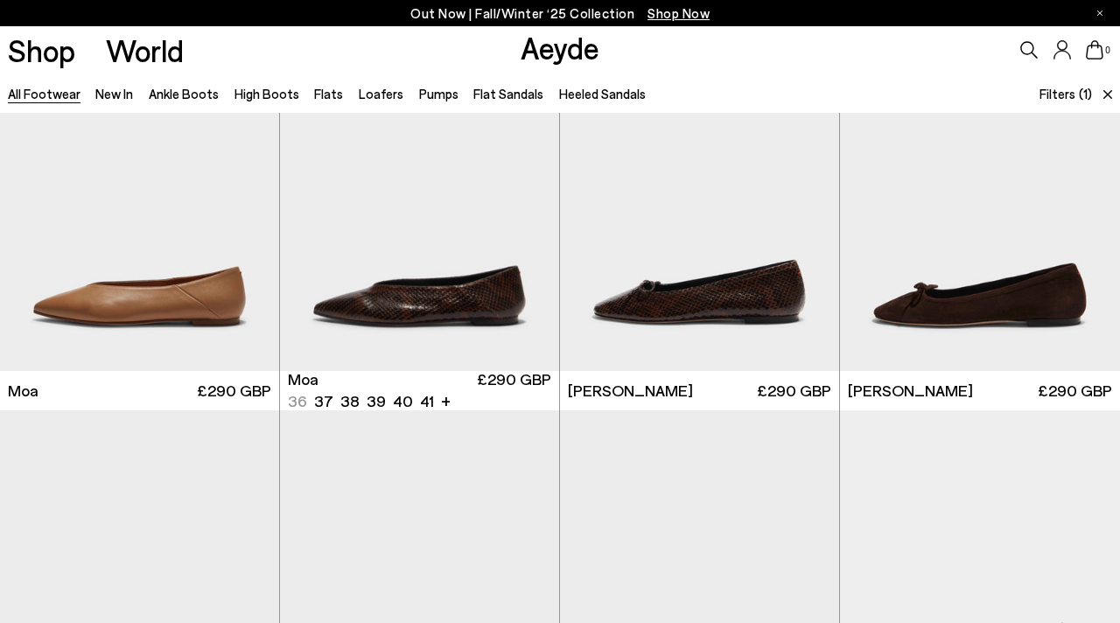
scroll to position [7516, 0]
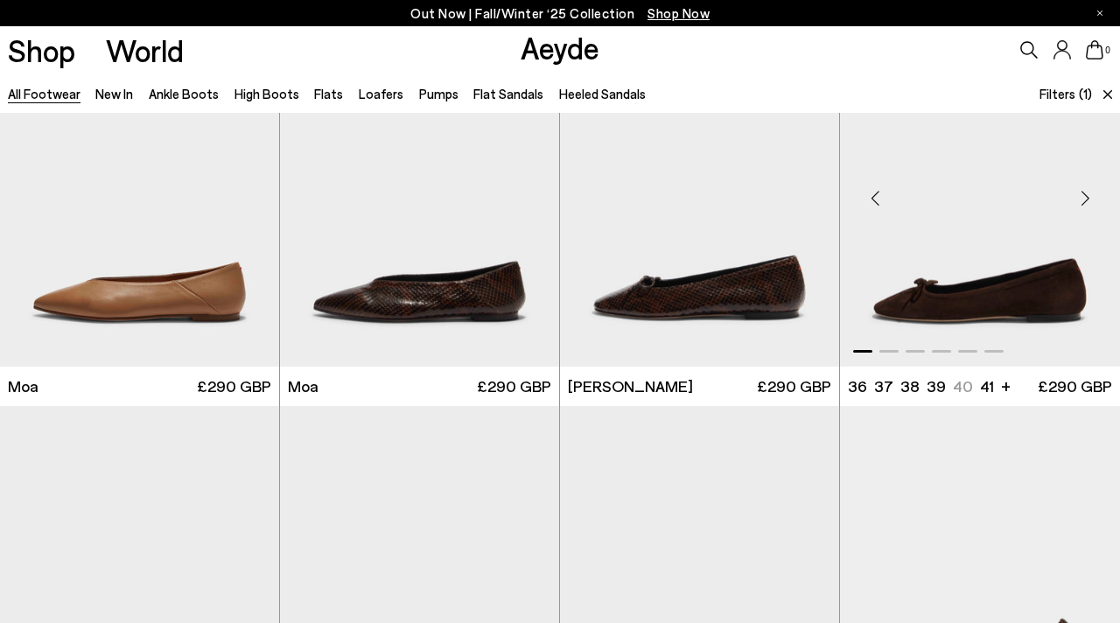
click at [1088, 199] on div "Next slide" at bounding box center [1085, 197] width 52 height 52
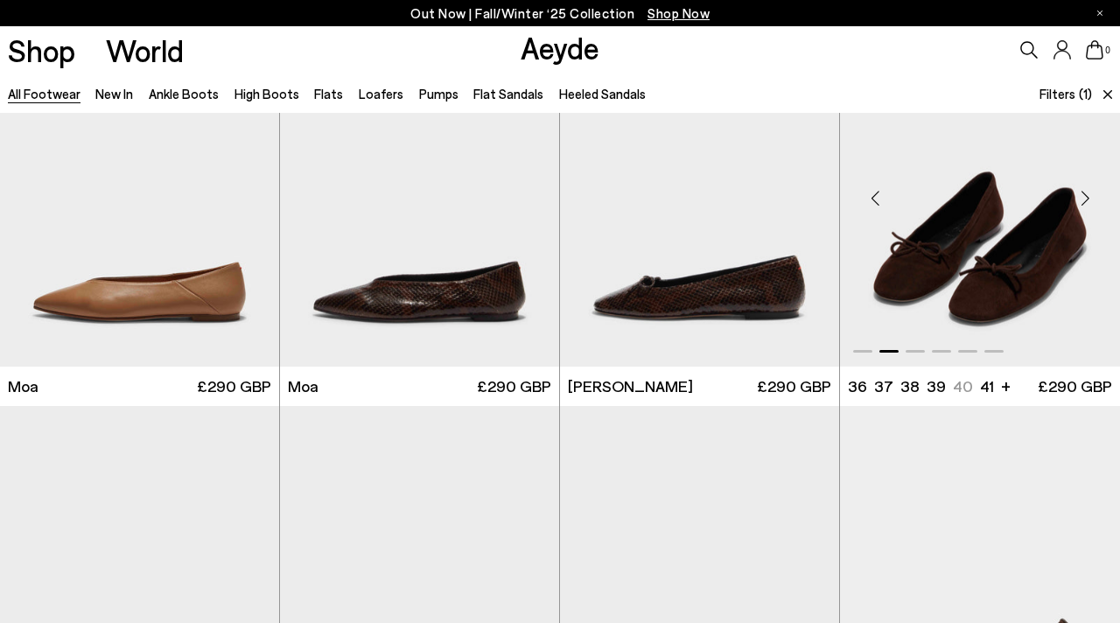
click at [1088, 199] on div "Next slide" at bounding box center [1085, 197] width 52 height 52
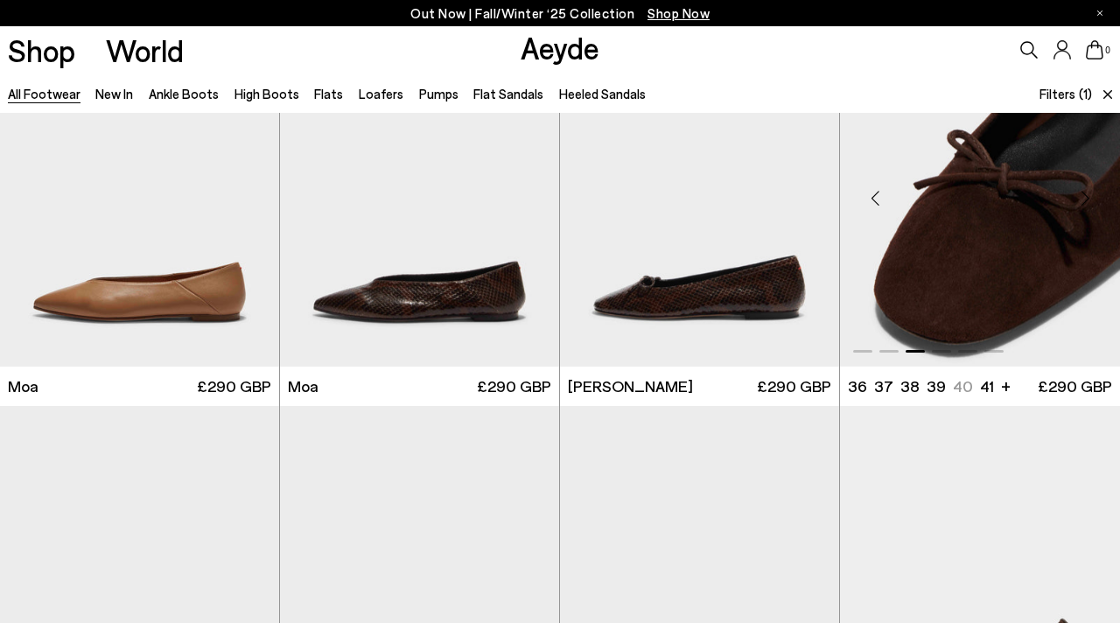
click at [1088, 199] on div "Next slide" at bounding box center [1085, 197] width 52 height 52
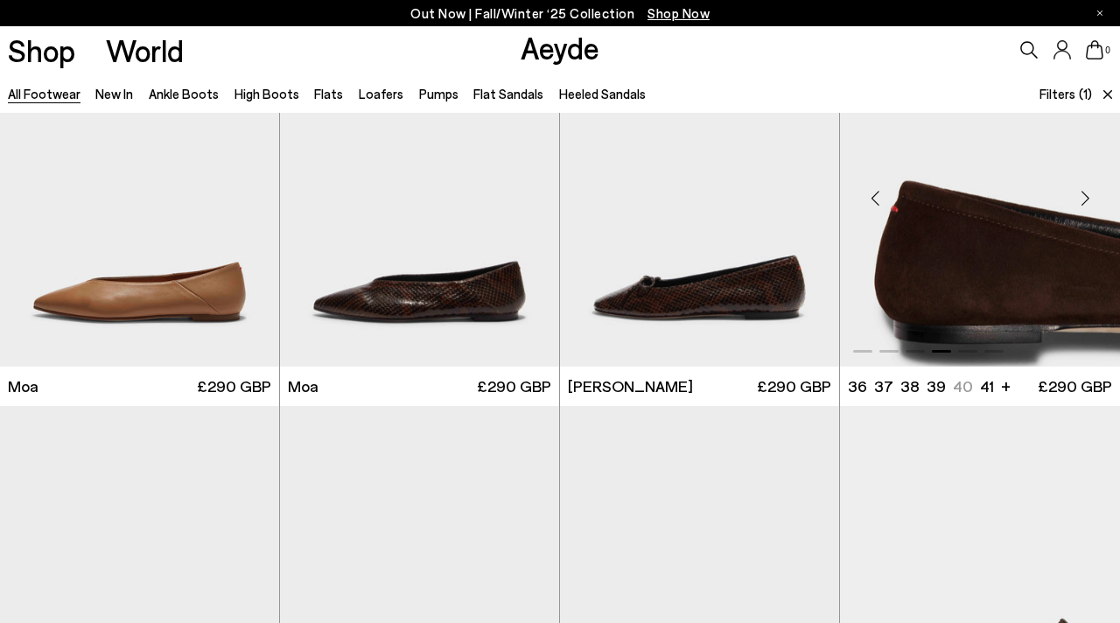
click at [1088, 199] on div "Next slide" at bounding box center [1085, 197] width 52 height 52
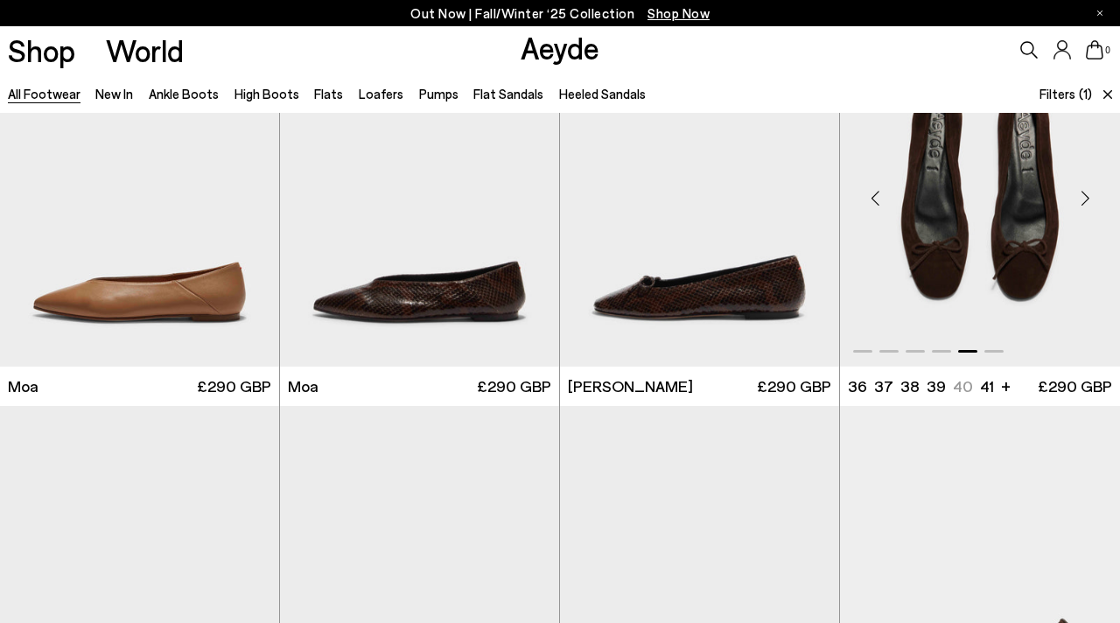
click at [1088, 199] on div "Next slide" at bounding box center [1085, 197] width 52 height 52
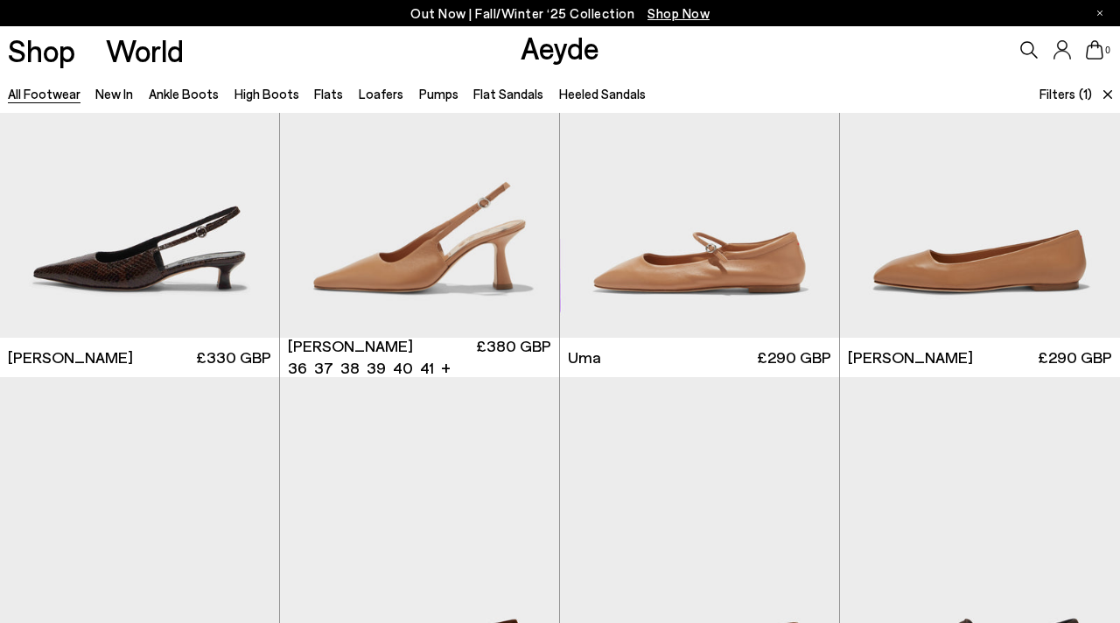
scroll to position [8720, 0]
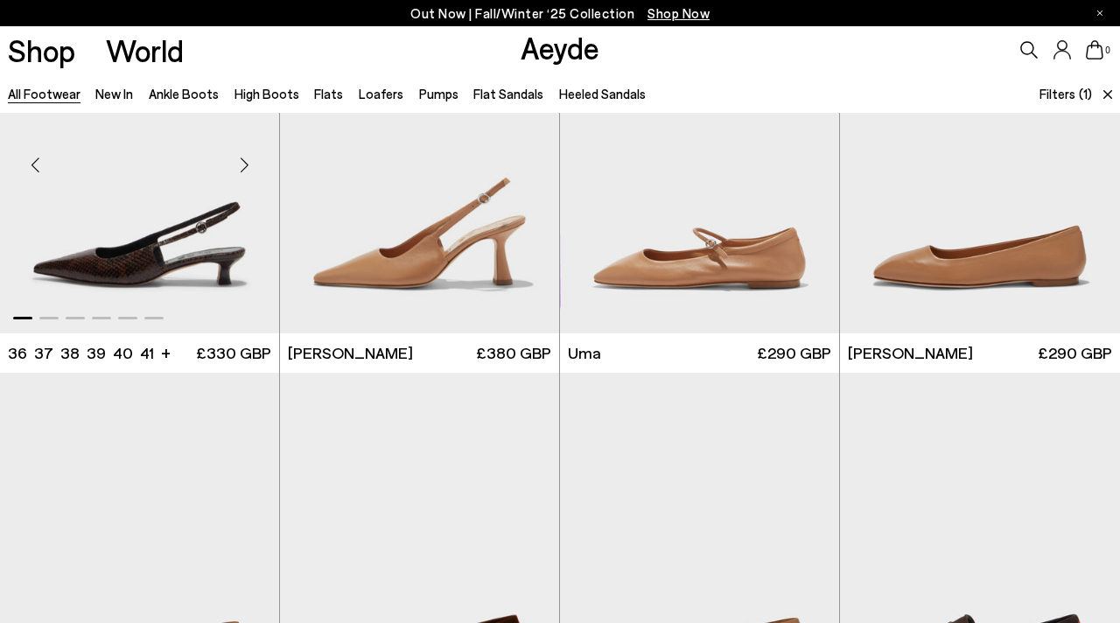
click at [246, 168] on div "Next slide" at bounding box center [244, 164] width 52 height 52
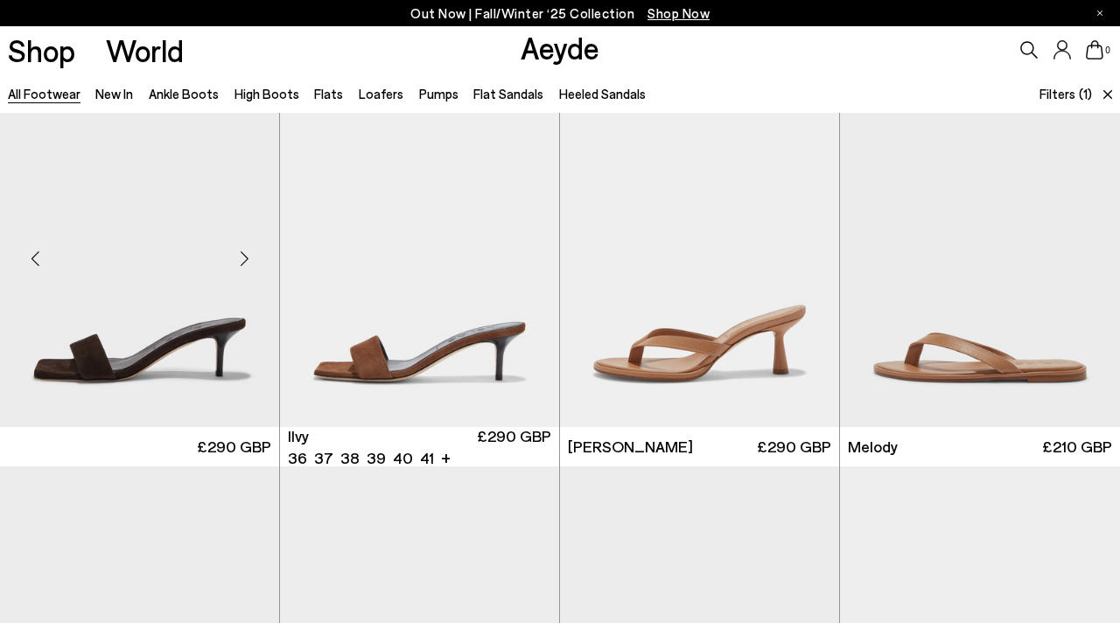
scroll to position [9794, 0]
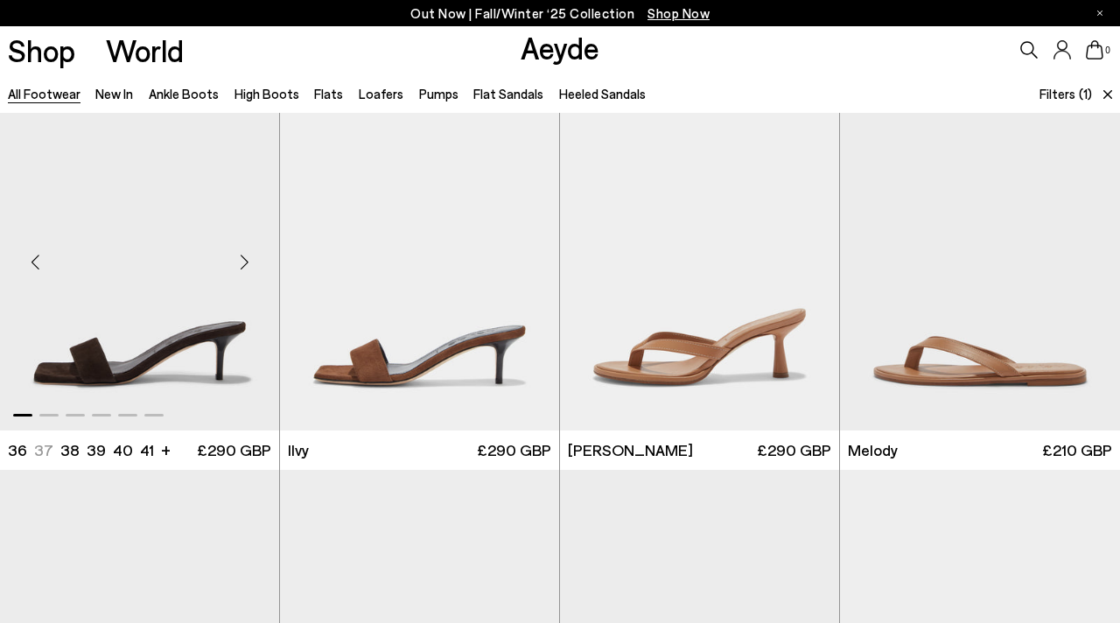
click at [243, 259] on div "Next slide" at bounding box center [244, 262] width 52 height 52
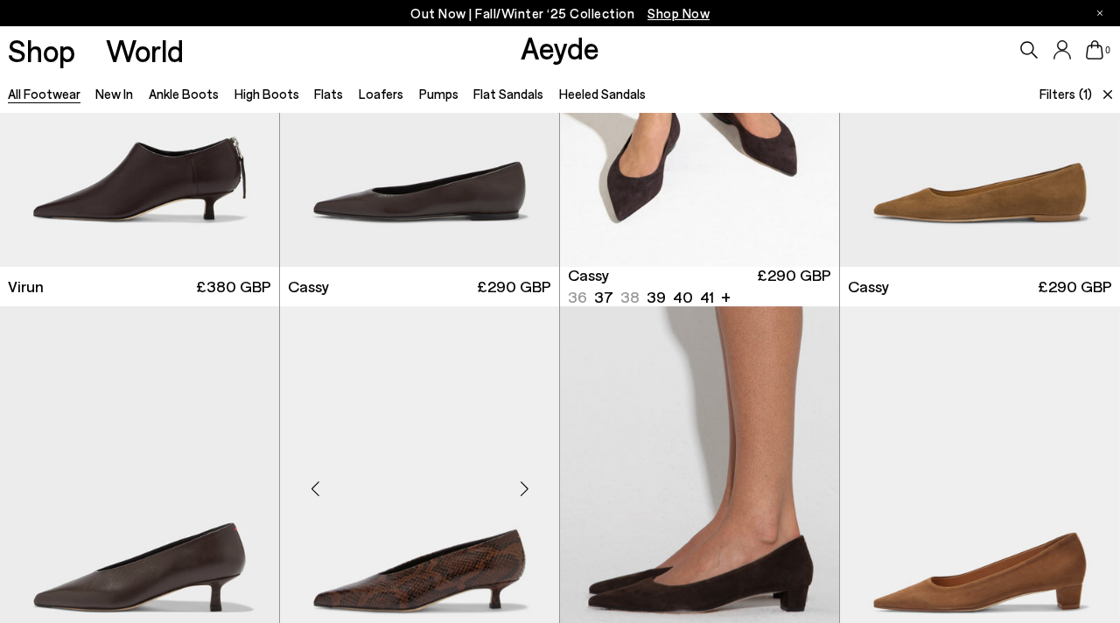
scroll to position [6850, 0]
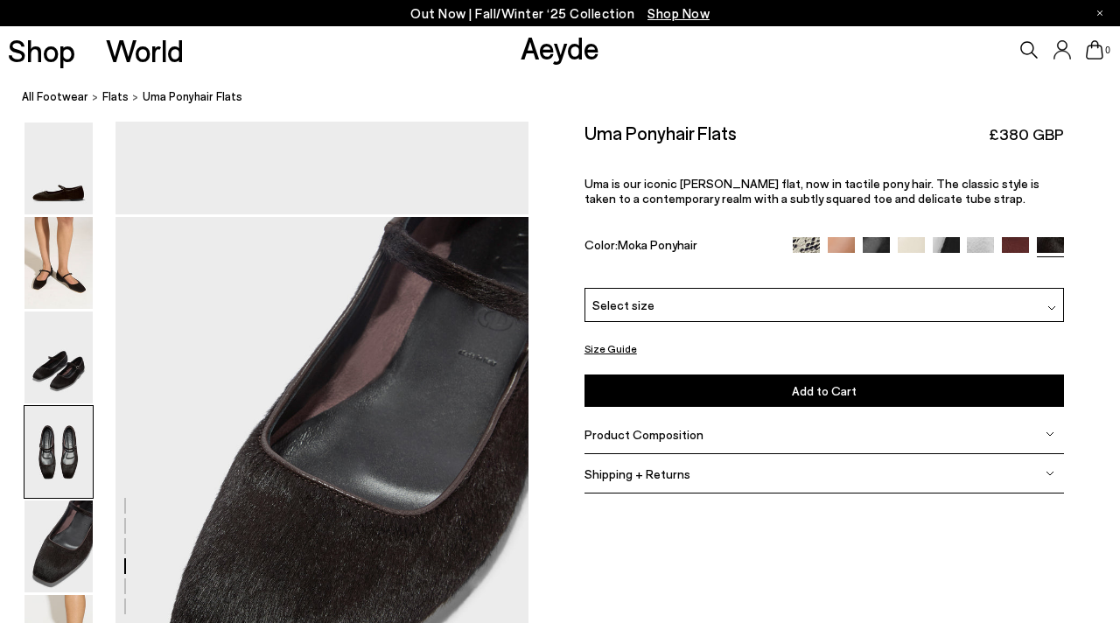
scroll to position [2117, 0]
click at [1018, 242] on img at bounding box center [1015, 250] width 27 height 27
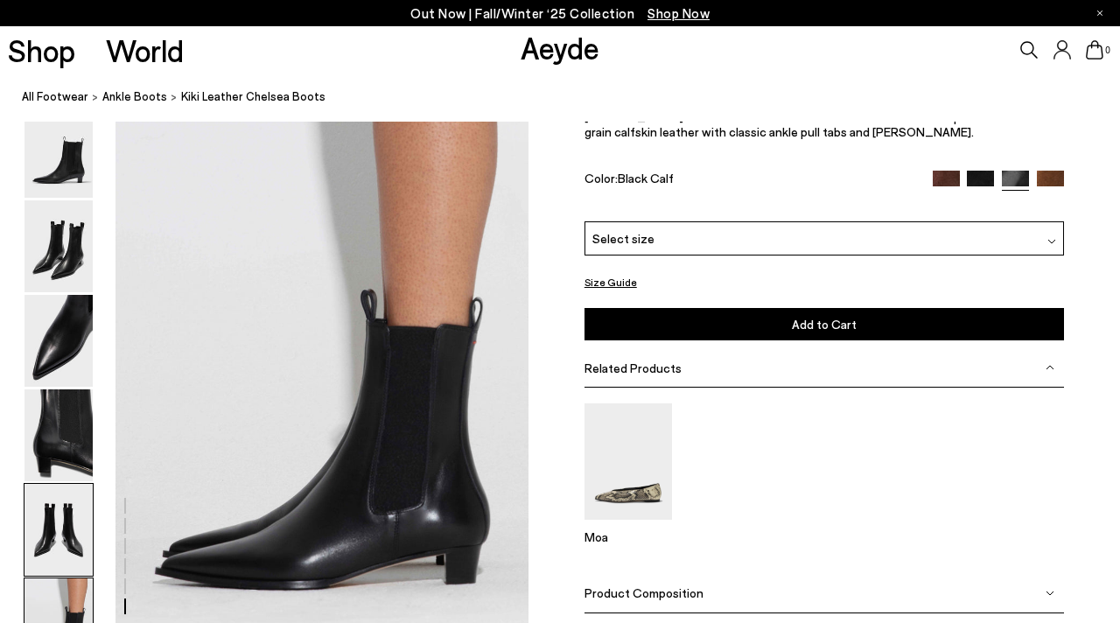
scroll to position [2763, 0]
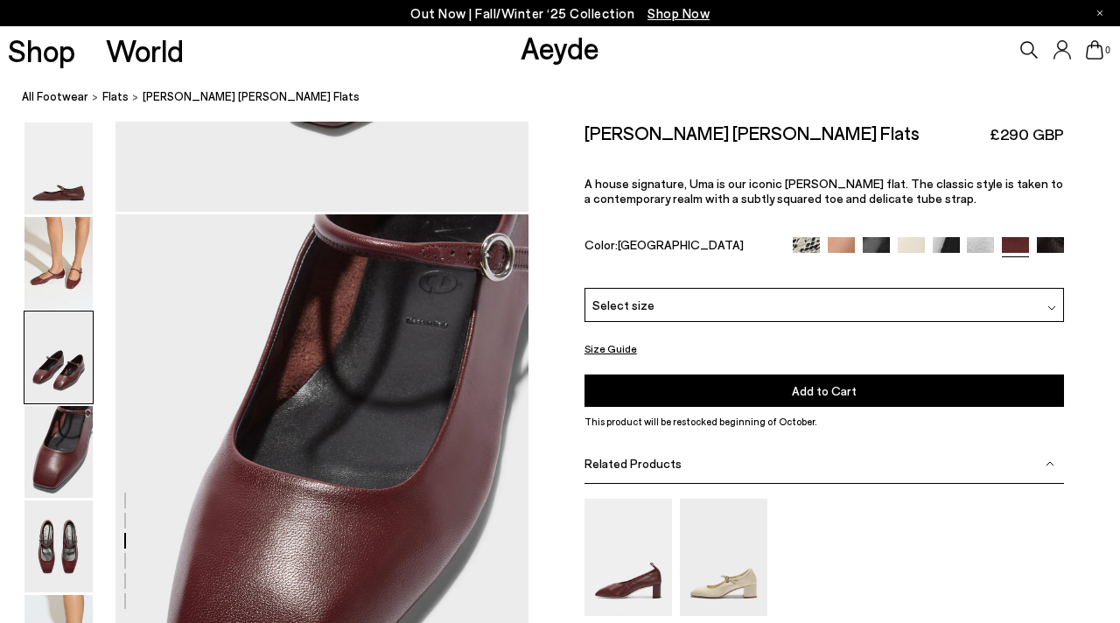
scroll to position [1518, 0]
click at [801, 315] on div "Select size" at bounding box center [823, 305] width 479 height 34
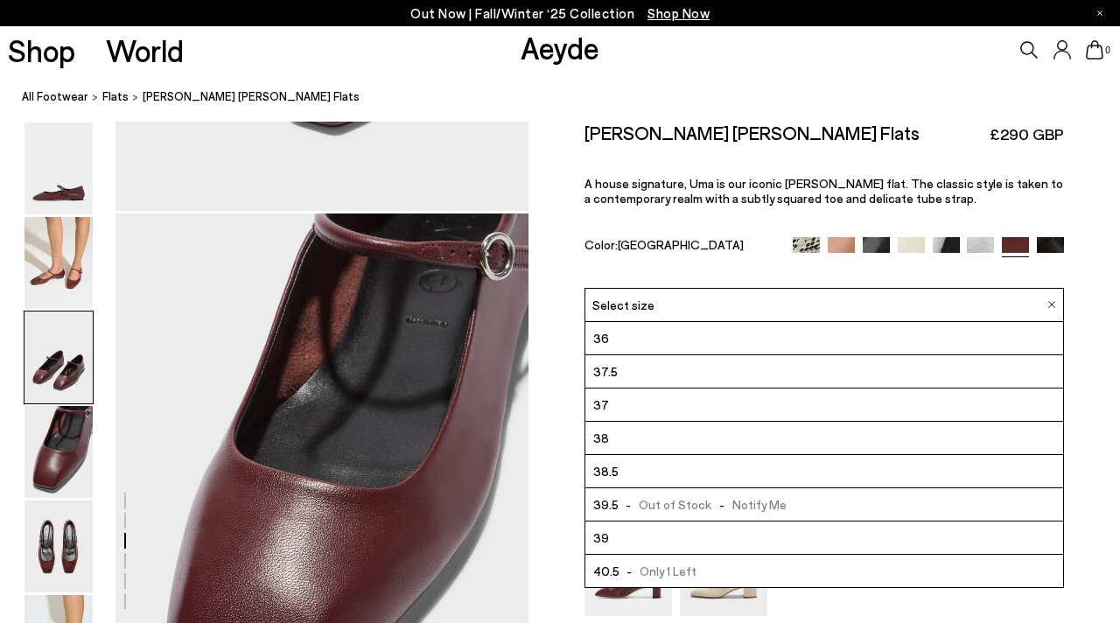
click at [562, 472] on div "Size Guide Shoes Belt Our shoes come in European sizing. The easiest way to mea…" at bounding box center [823, 445] width 591 height 646
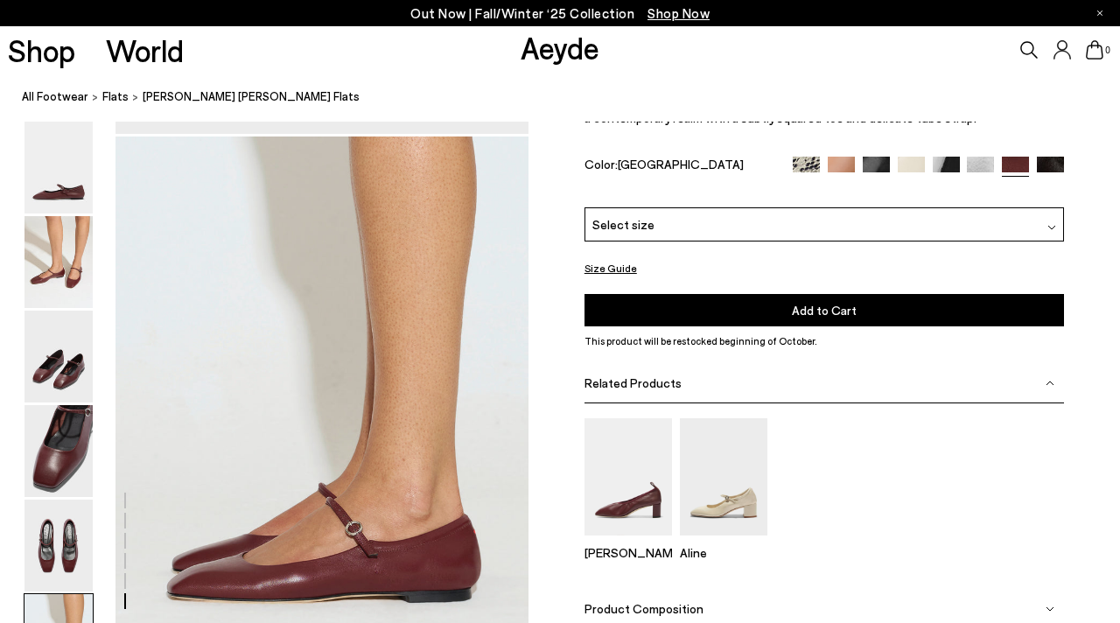
scroll to position [2696, 0]
